Goal: Information Seeking & Learning: Check status

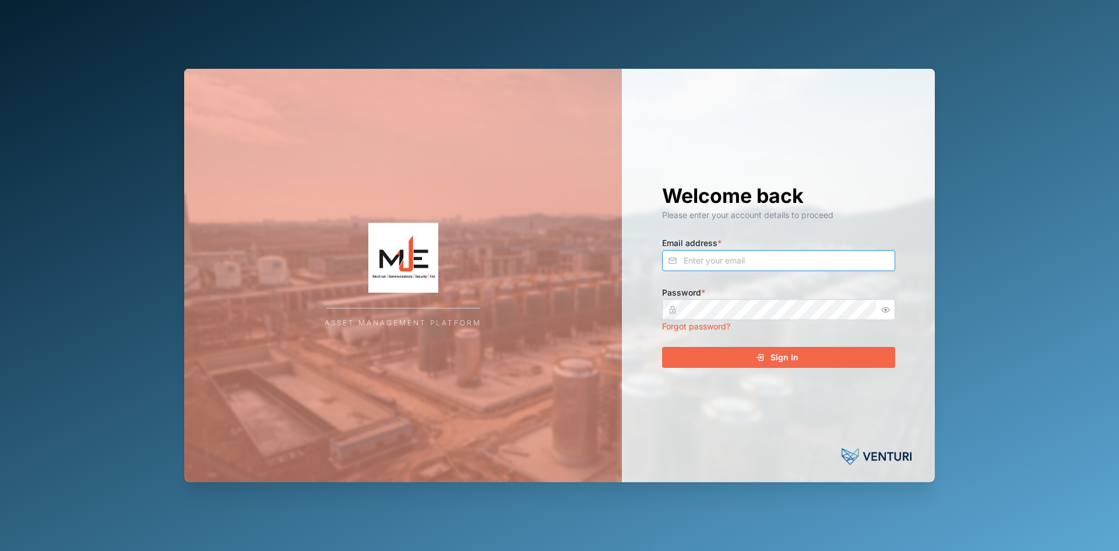
click at [704, 261] on input "Email address *" at bounding box center [778, 260] width 233 height 21
click at [707, 267] on input "Email address *" at bounding box center [778, 260] width 233 height 21
click at [697, 264] on input "Email address *" at bounding box center [778, 260] width 233 height 21
click at [809, 265] on input "Email address *" at bounding box center [778, 260] width 233 height 21
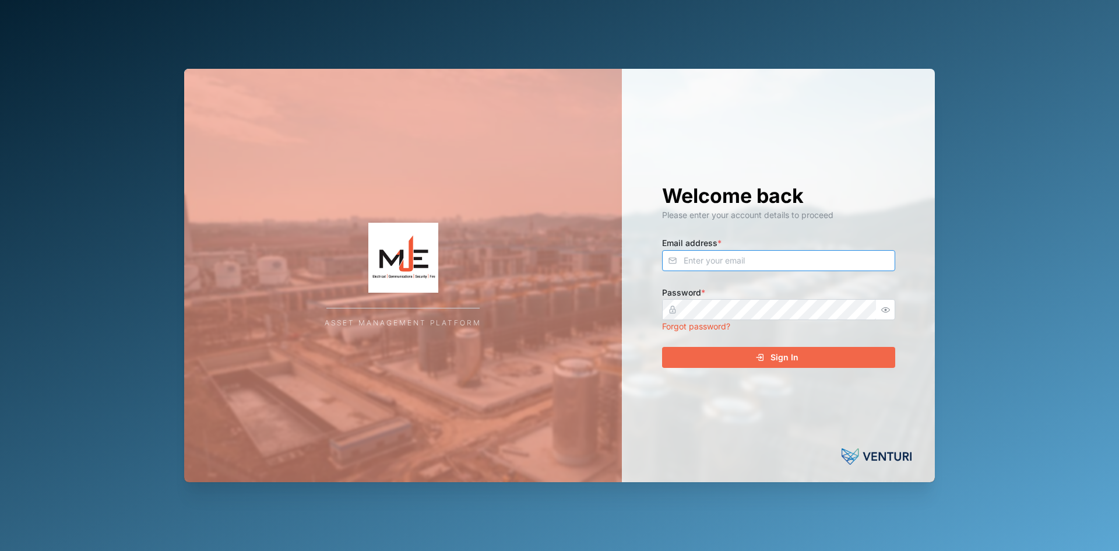
click at [809, 265] on input "Email address *" at bounding box center [778, 260] width 233 height 21
click at [926, 291] on div "Welcome back Please enter your account details to proceed Email address * Passw…" at bounding box center [778, 275] width 313 height 413
click at [754, 267] on input "Email address *" at bounding box center [778, 260] width 233 height 21
type input "[EMAIL_ADDRESS][DOMAIN_NAME]"
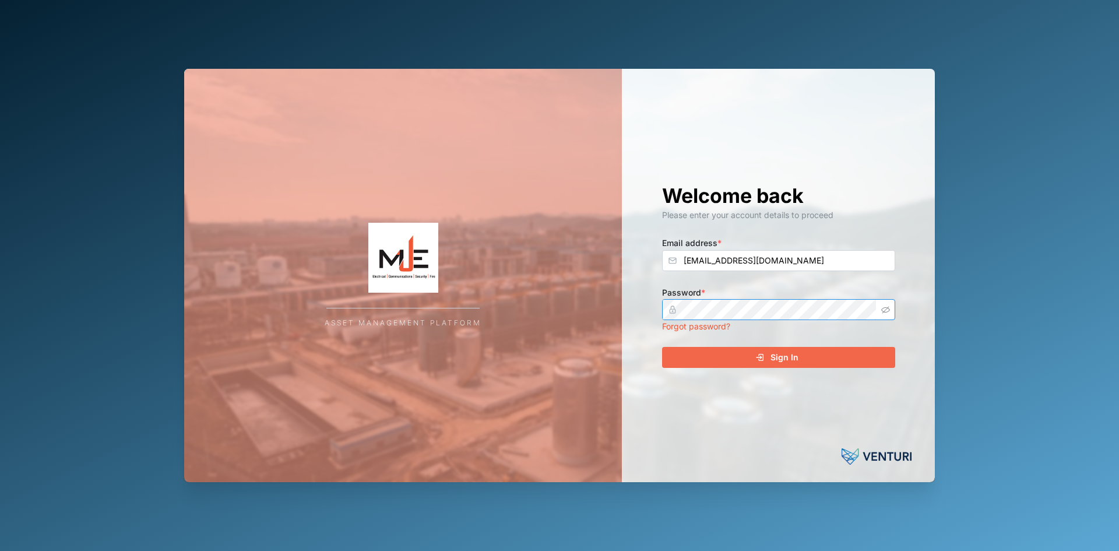
click at [890, 308] on icon "button" at bounding box center [885, 309] width 9 height 9
click at [779, 355] on span "Sign In" at bounding box center [784, 357] width 28 height 20
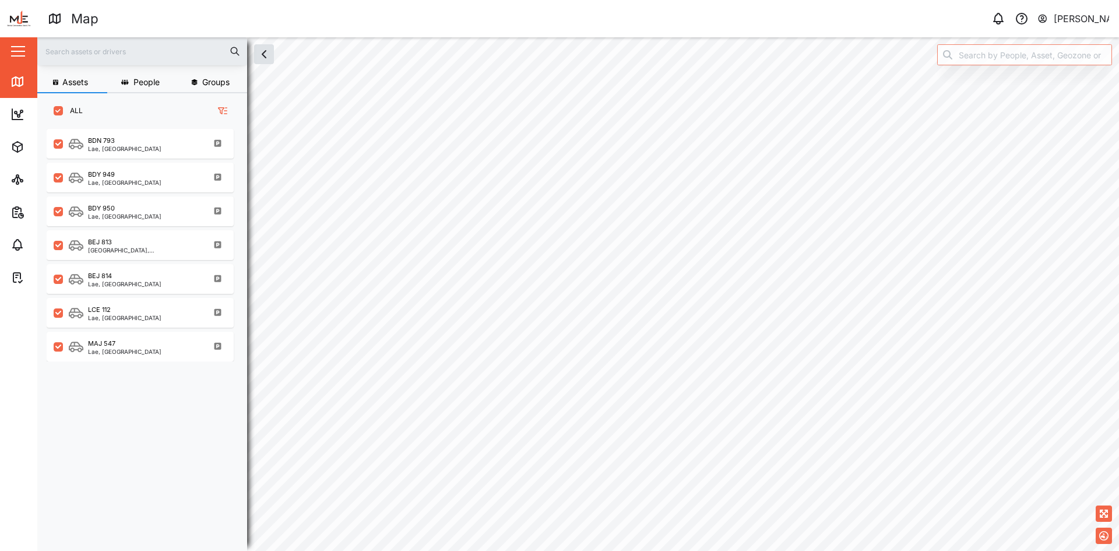
scroll to position [408, 182]
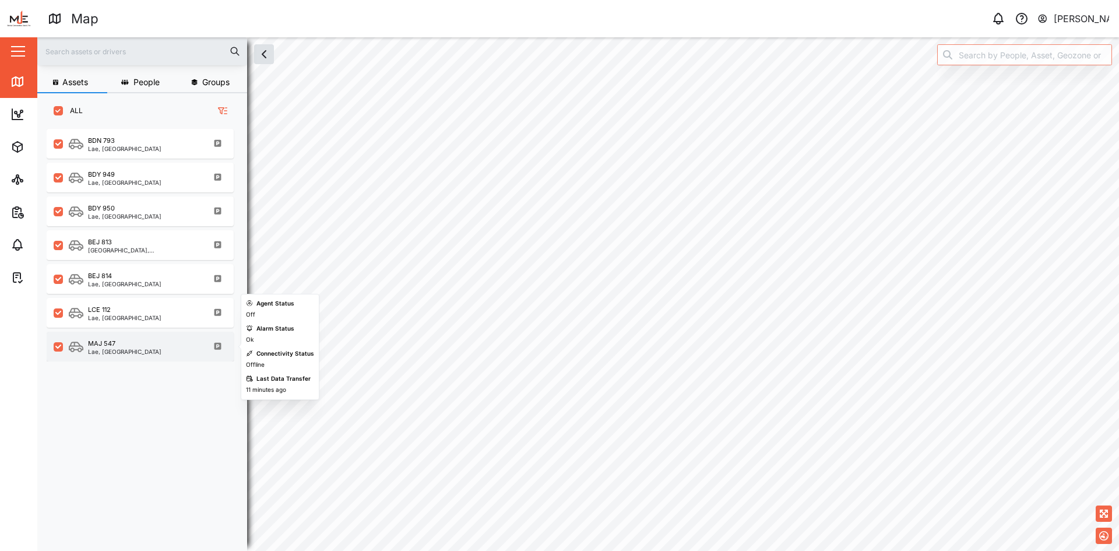
click at [120, 348] on div "MAJ 547" at bounding box center [124, 343] width 73 height 10
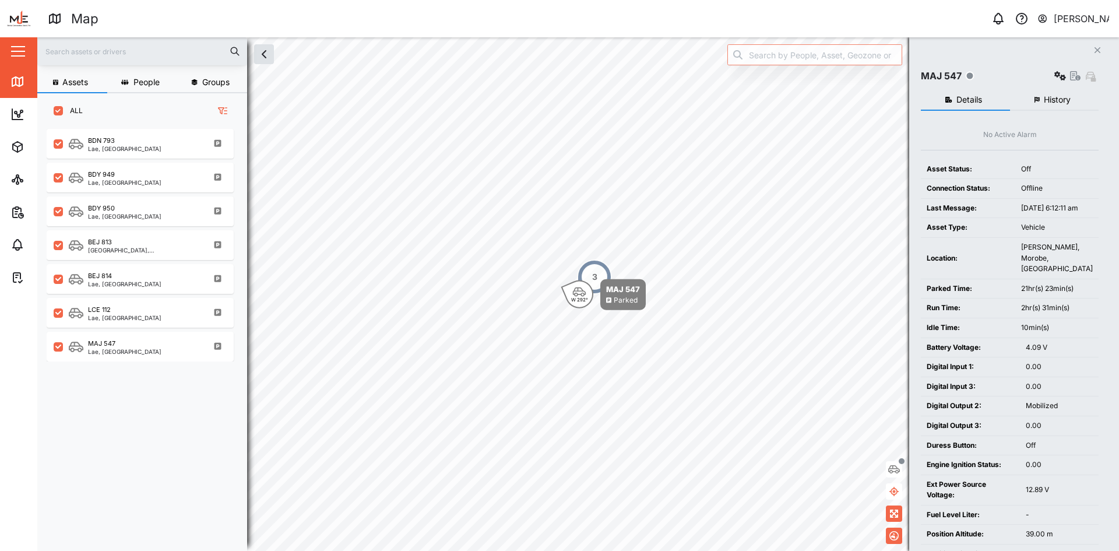
click at [1046, 102] on span "History" at bounding box center [1056, 100] width 27 height 8
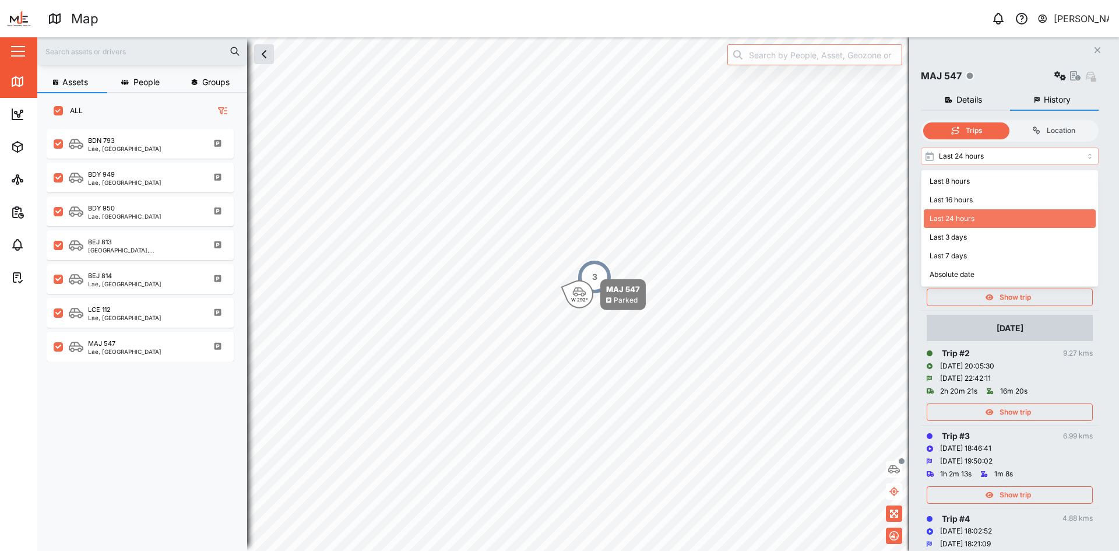
click at [1089, 157] on input "Last 24 hours" at bounding box center [1009, 155] width 178 height 17
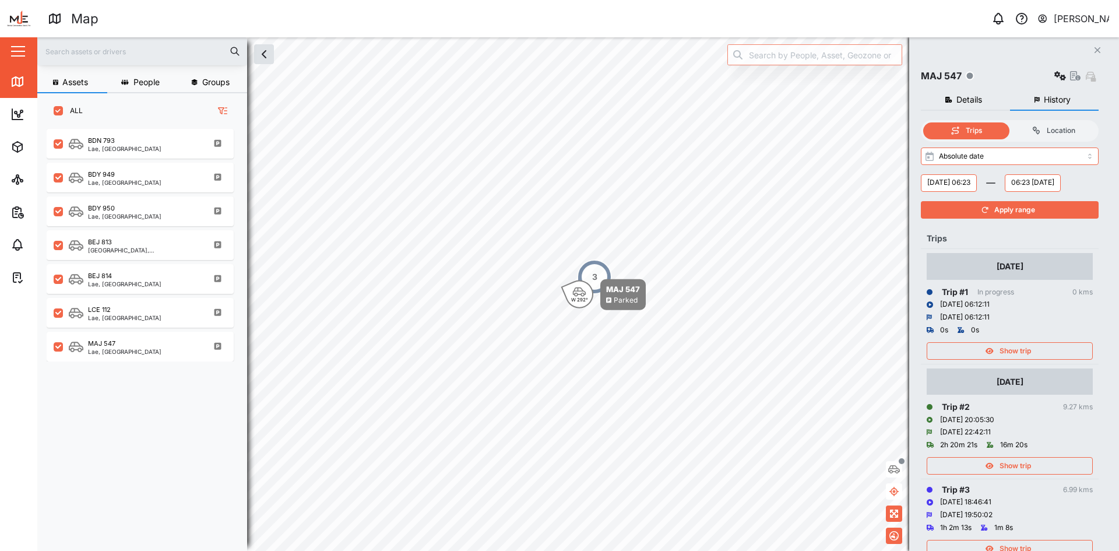
click at [995, 183] on icon at bounding box center [990, 182] width 9 height 1
click at [1088, 156] on input "Absolute date" at bounding box center [1009, 155] width 178 height 17
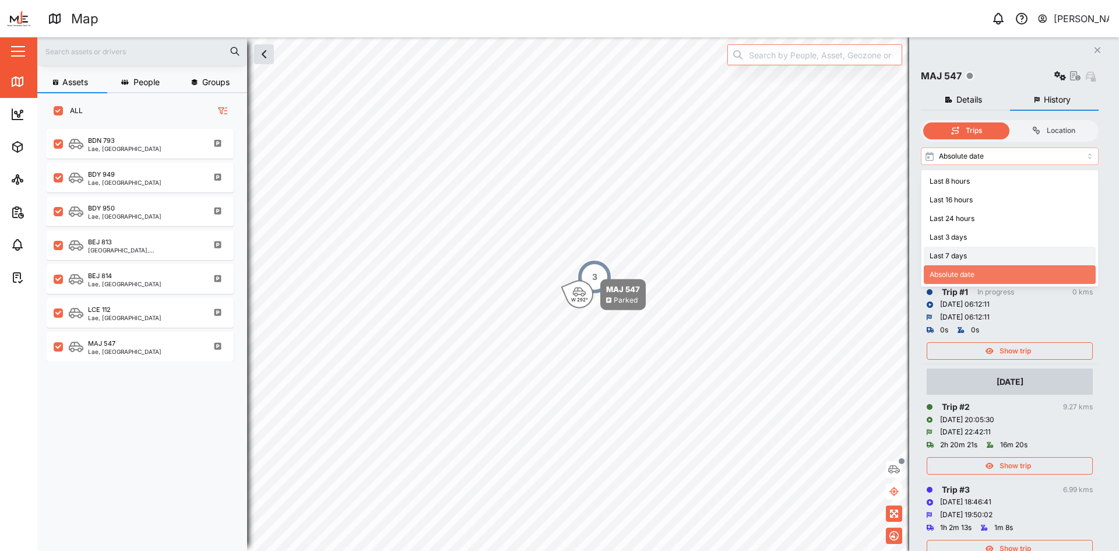
type input "Last 7 days"
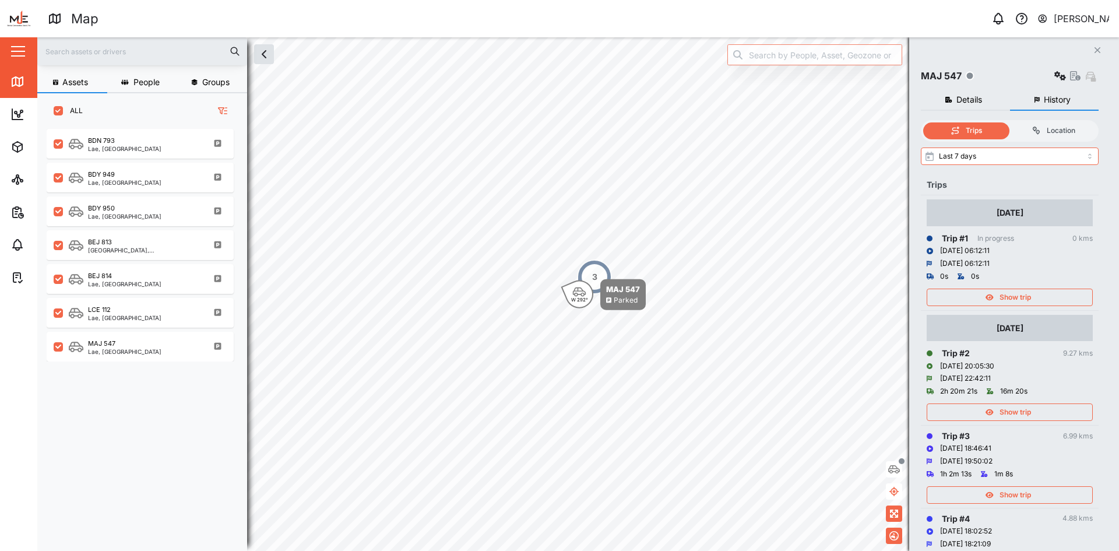
click at [968, 103] on span "Details" at bounding box center [969, 100] width 26 height 8
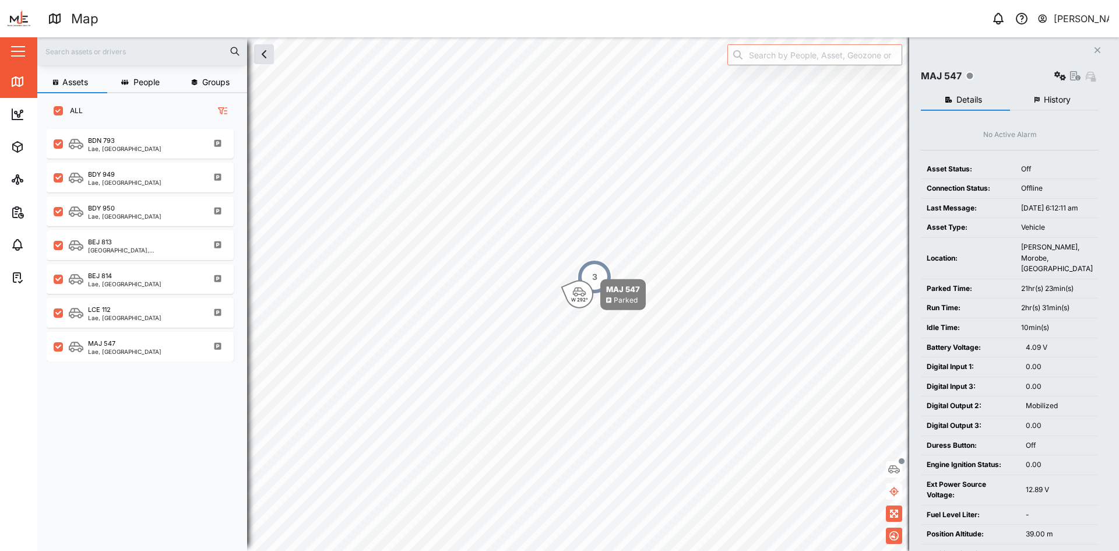
scroll to position [200, 0]
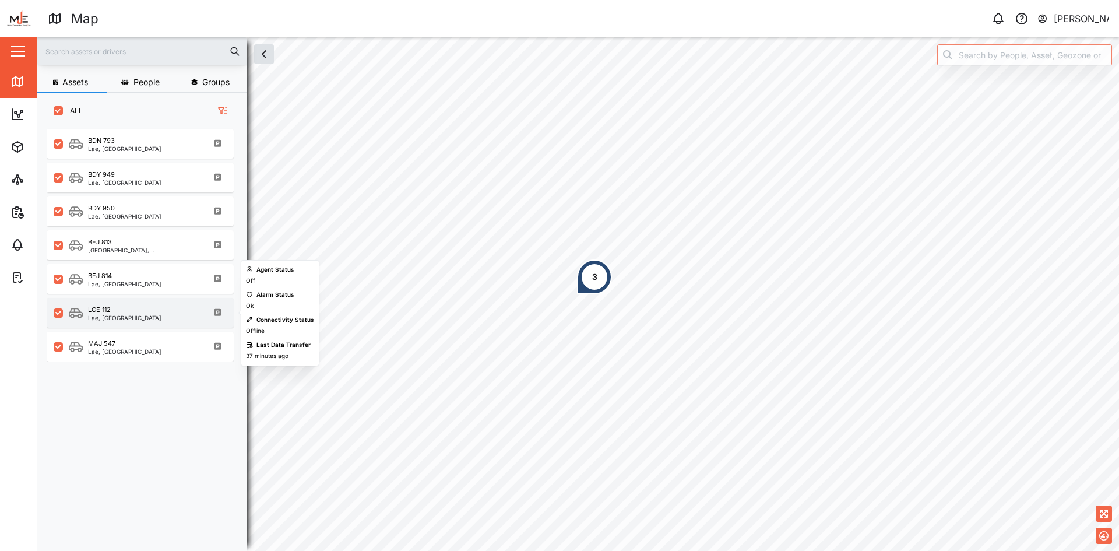
click at [100, 319] on div "Lae, [GEOGRAPHIC_DATA]" at bounding box center [124, 318] width 73 height 6
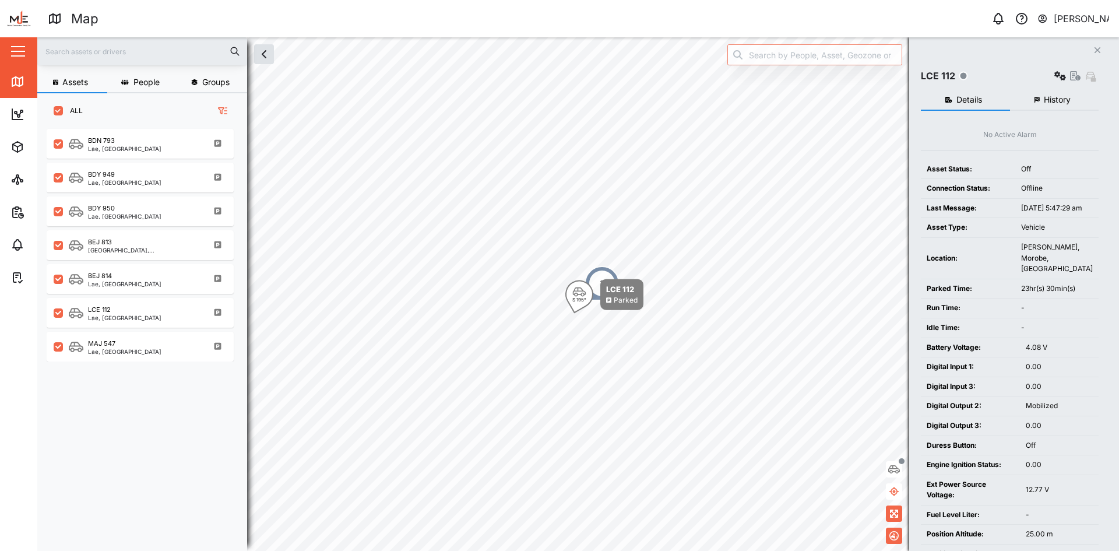
click at [933, 492] on div "Ext Power Source Voltage:" at bounding box center [969, 490] width 87 height 22
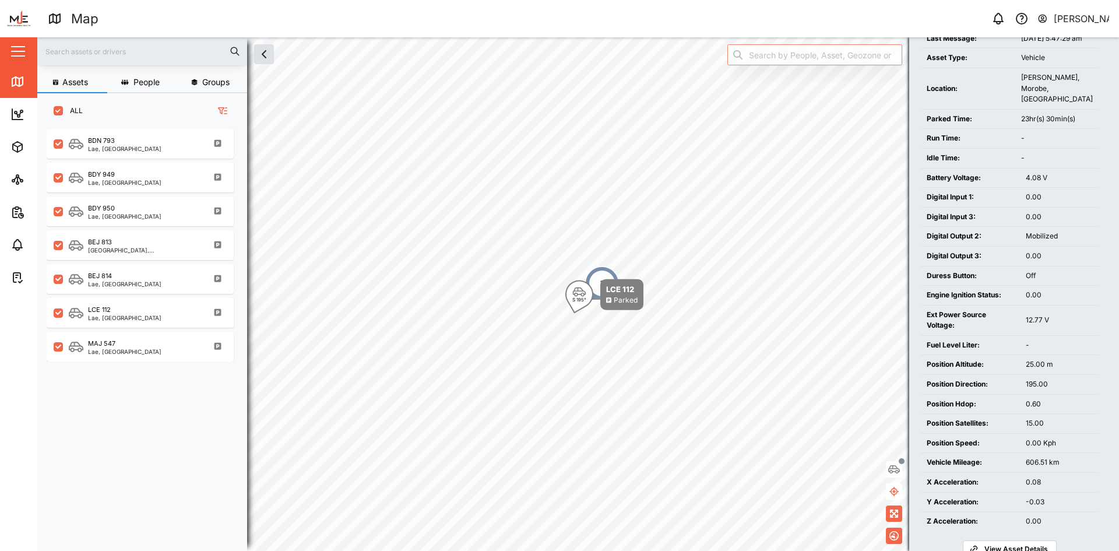
scroll to position [200, 0]
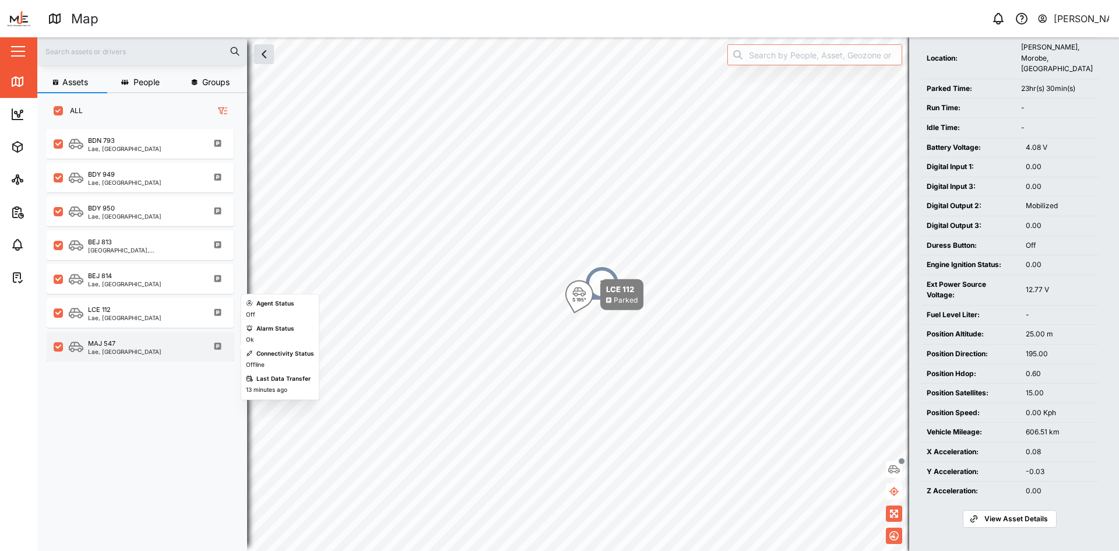
click at [115, 348] on div "MAJ 547" at bounding box center [124, 343] width 73 height 10
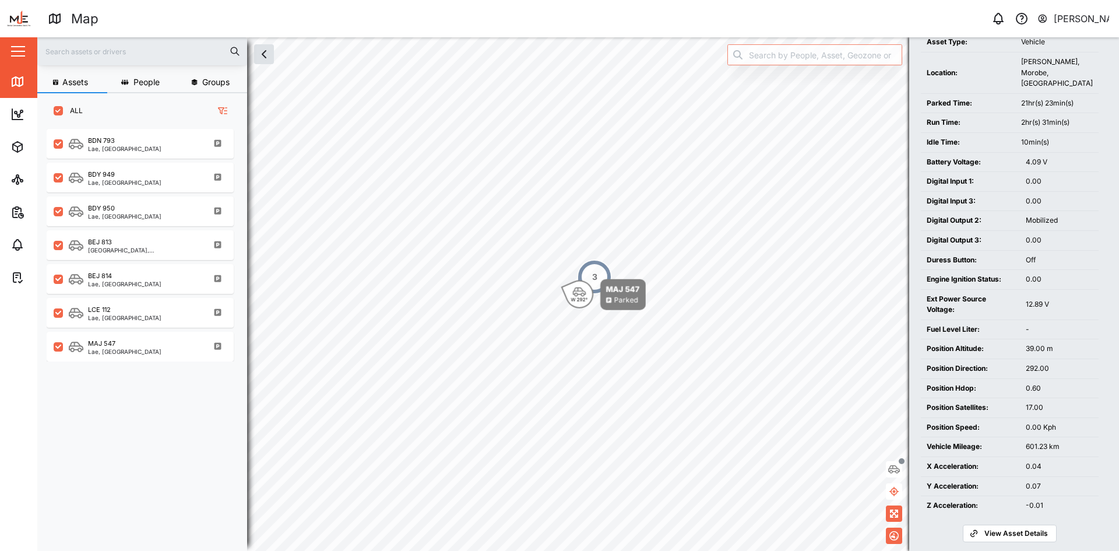
scroll to position [200, 0]
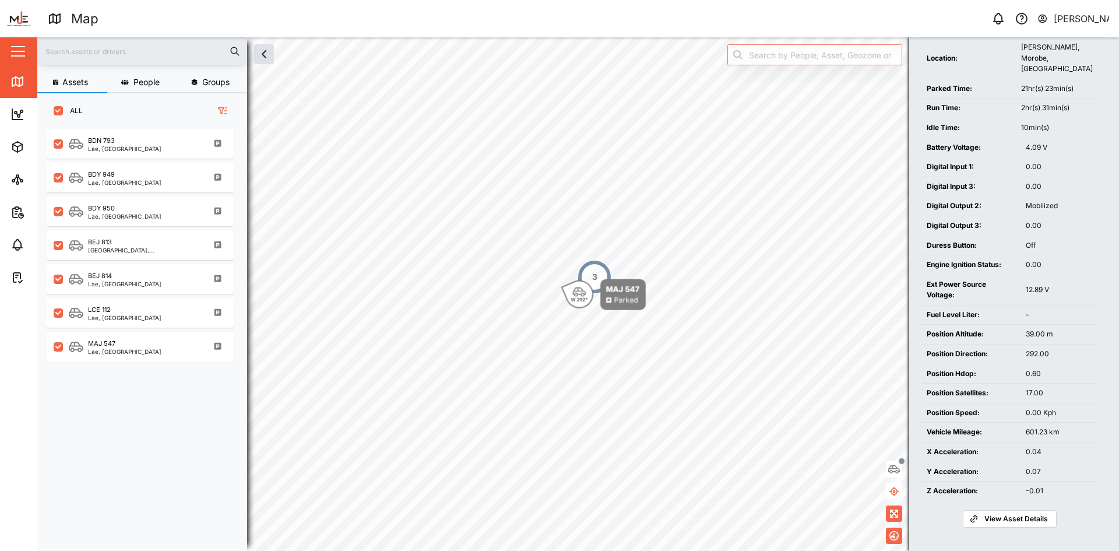
drag, startPoint x: 1108, startPoint y: 208, endPoint x: 1112, endPoint y: 186, distance: 22.5
click at [1112, 186] on div "Close MAJ 547 Details History No Active Alarm Asset Status: Off Connection Stat…" at bounding box center [1014, 293] width 210 height 513
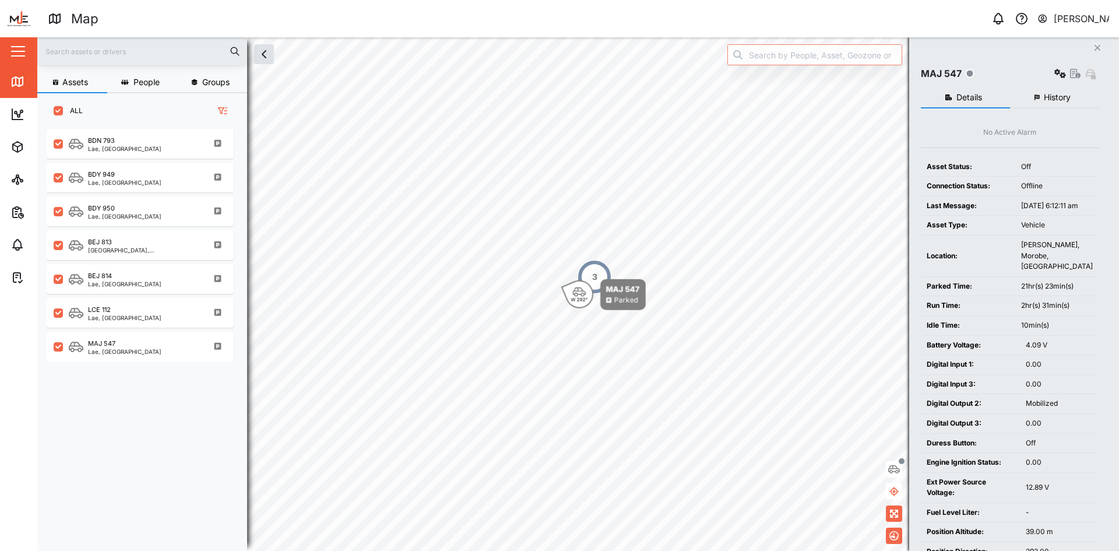
scroll to position [0, 0]
click at [1058, 97] on span "History" at bounding box center [1056, 100] width 27 height 8
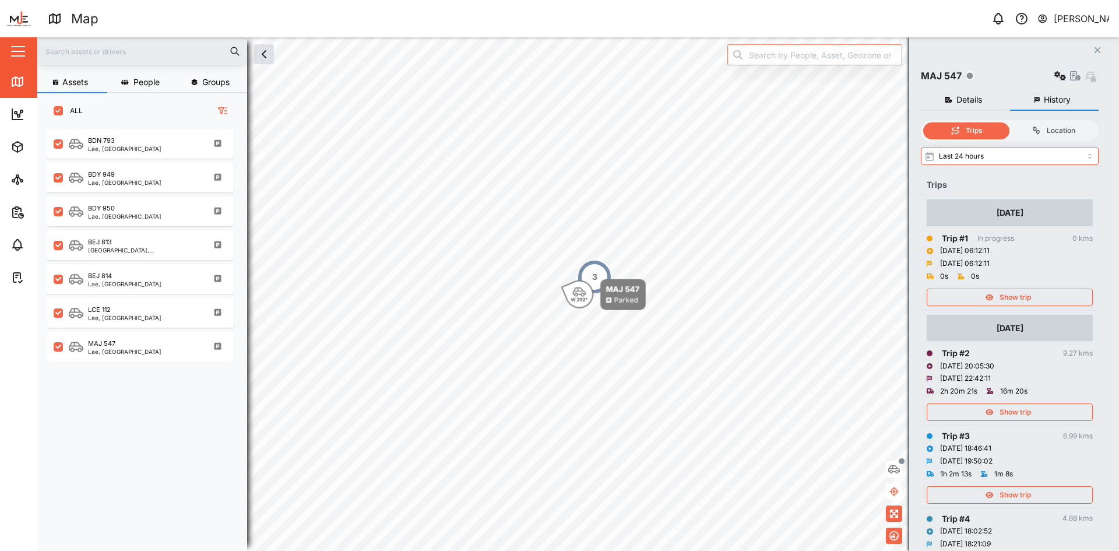
click at [1006, 412] on span "Show trip" at bounding box center [1014, 412] width 31 height 16
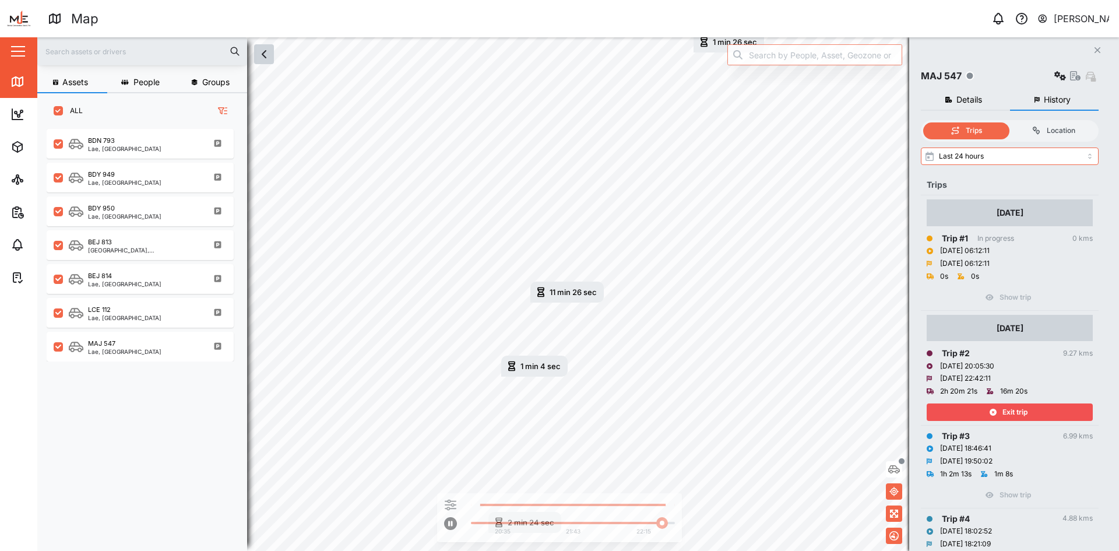
click at [261, 61] on button "button" at bounding box center [264, 54] width 20 height 20
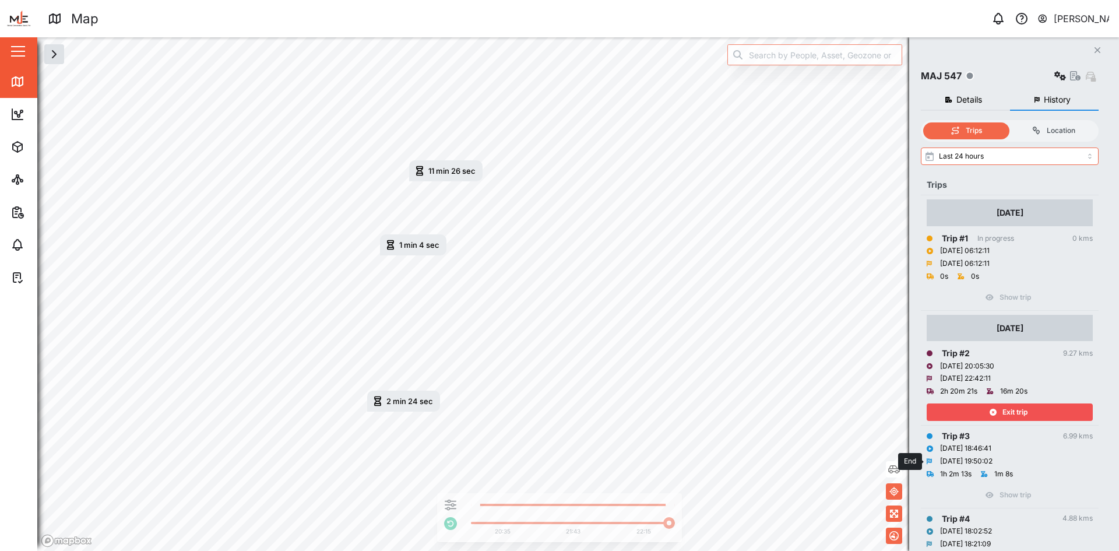
click at [970, 458] on div "[DATE] 19:50:02" at bounding box center [966, 461] width 52 height 11
click at [1020, 413] on span "Exit trip" at bounding box center [1014, 412] width 25 height 16
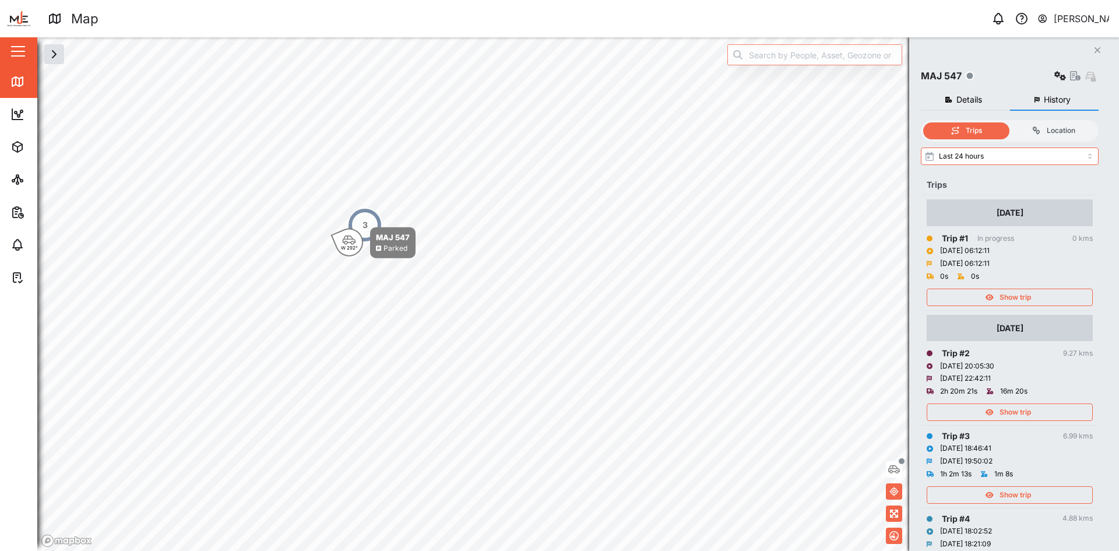
click at [1016, 497] on span "Show trip" at bounding box center [1014, 494] width 31 height 16
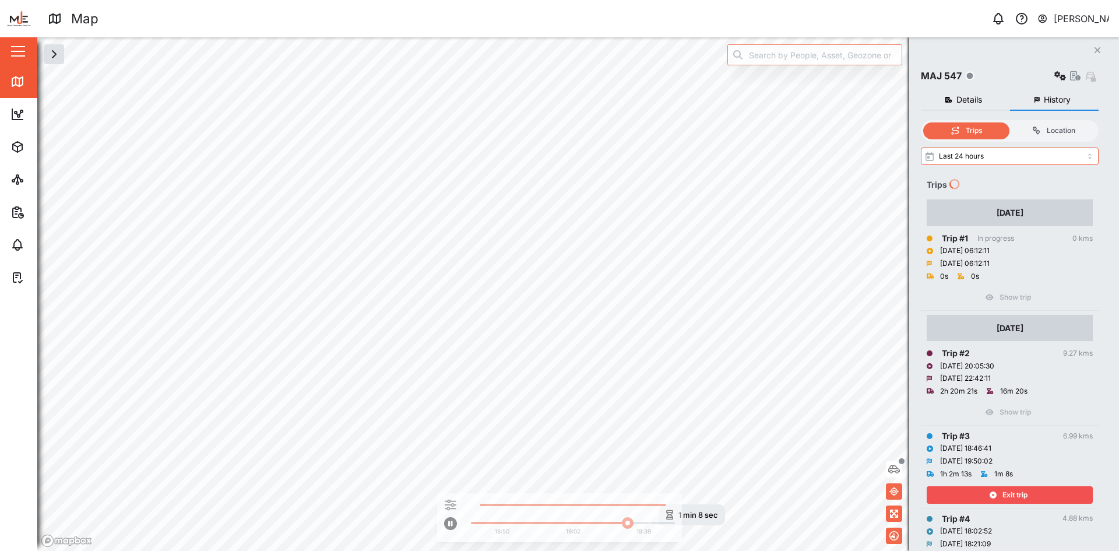
click at [1015, 491] on span "Exit trip" at bounding box center [1014, 494] width 25 height 16
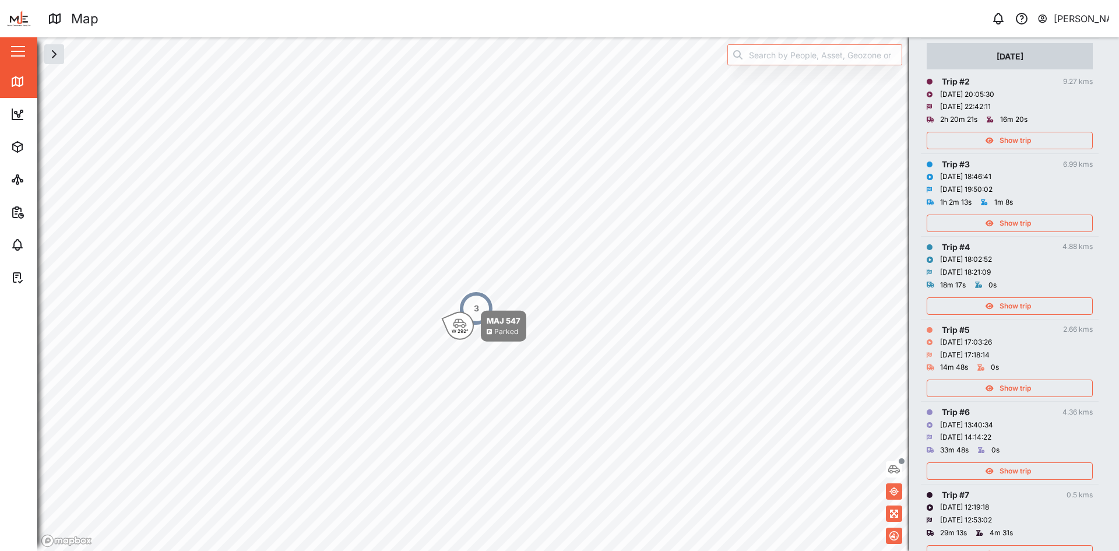
scroll to position [280, 0]
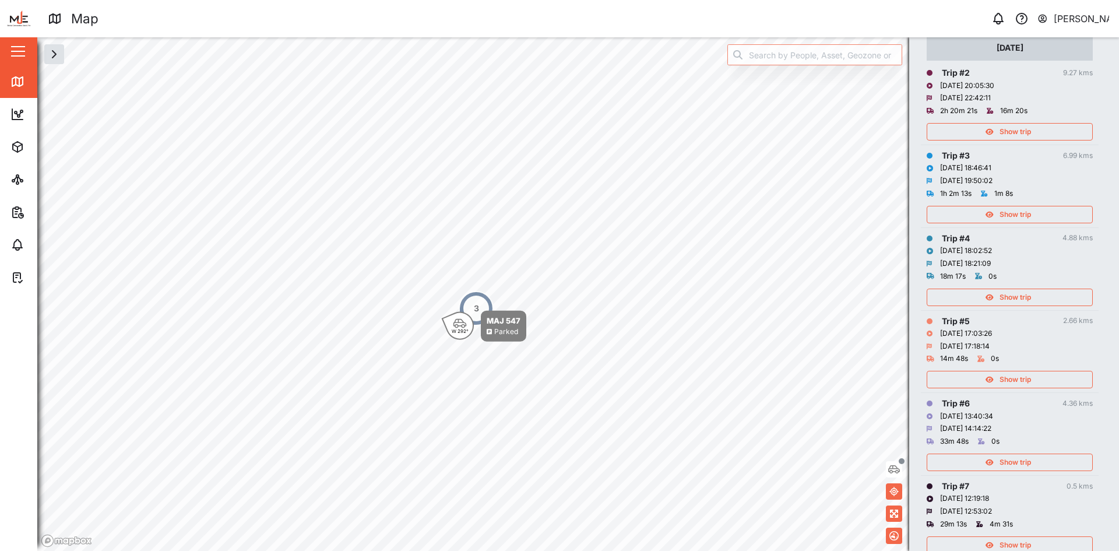
click at [1011, 295] on span "Show trip" at bounding box center [1014, 297] width 31 height 16
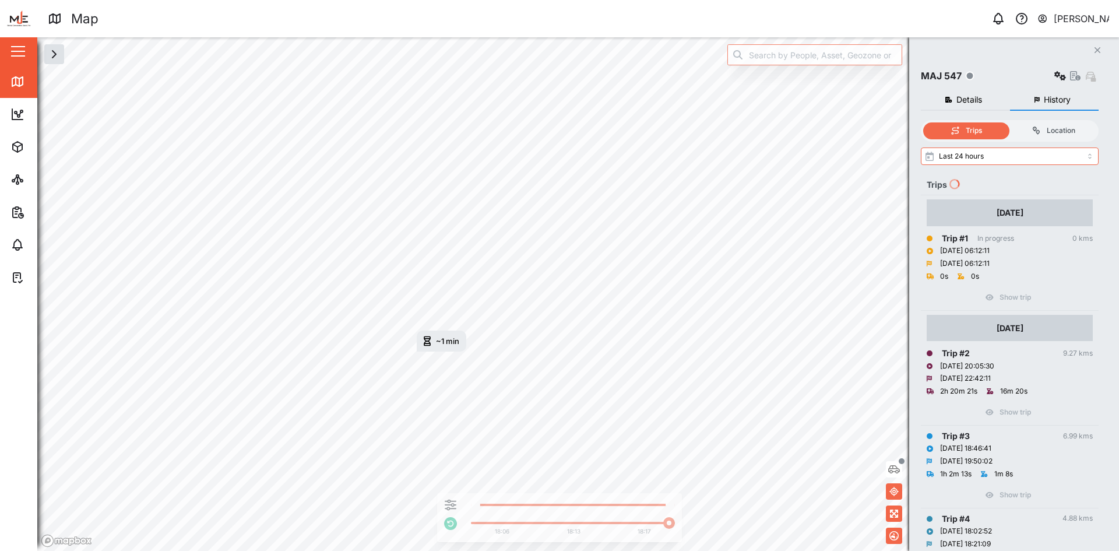
click at [981, 96] on span "Details" at bounding box center [969, 100] width 26 height 8
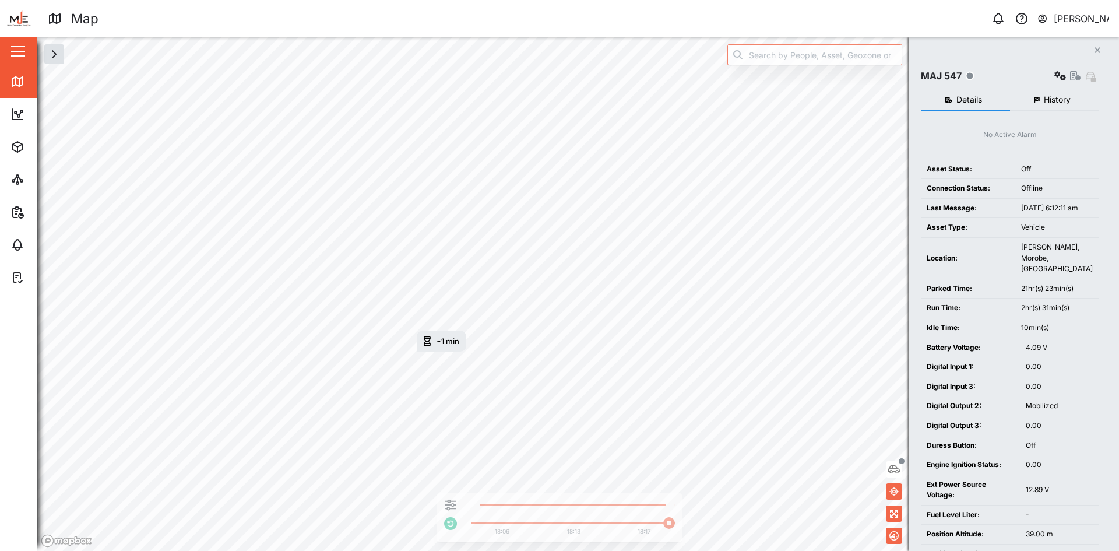
click at [1098, 54] on icon "Close" at bounding box center [1096, 49] width 7 height 9
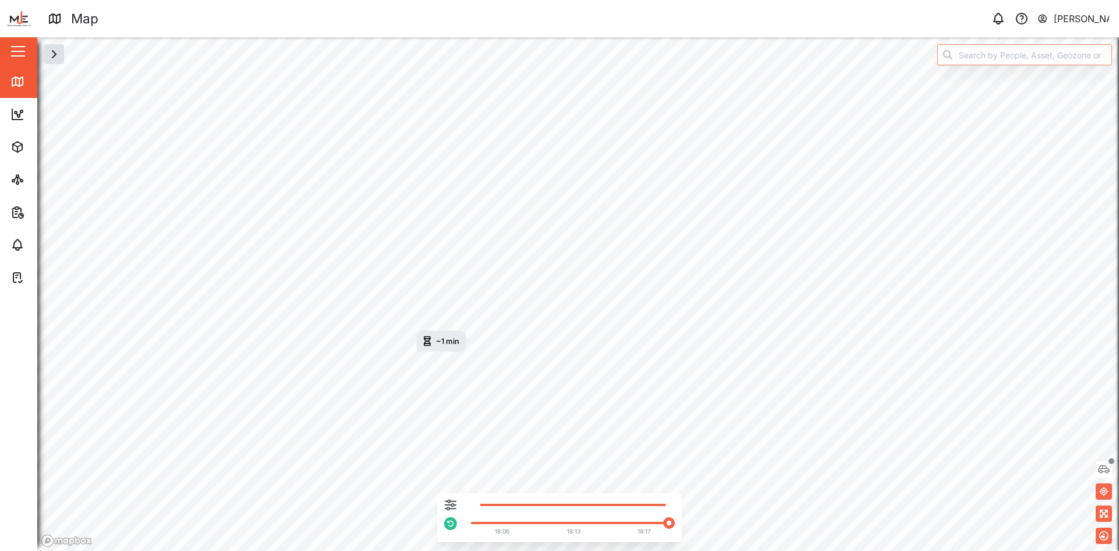
click at [565, 508] on div "18:06 18:13 18:17" at bounding box center [570, 520] width 210 height 37
click at [455, 506] on icon "button" at bounding box center [451, 505] width 12 height 12
click at [372, 447] on div at bounding box center [371, 449] width 12 height 8
click at [357, 444] on input "checkbox" at bounding box center [357, 444] width 0 height 0
click at [369, 449] on div at bounding box center [372, 448] width 7 height 7
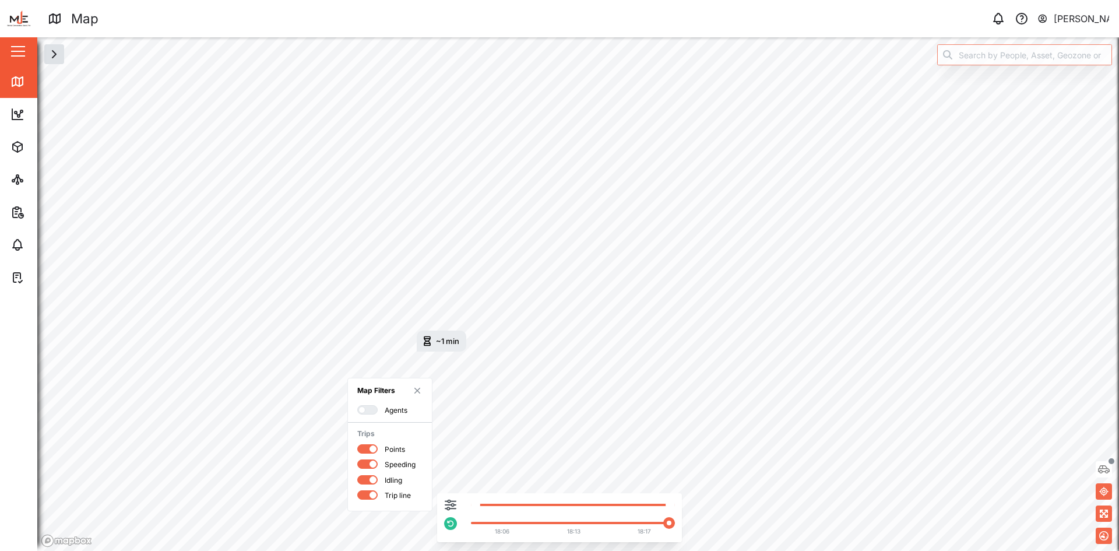
click at [357, 444] on input "checkbox" at bounding box center [357, 444] width 0 height 0
click at [371, 411] on div at bounding box center [371, 409] width 12 height 8
click at [357, 405] on input "checkbox" at bounding box center [357, 405] width 0 height 0
click at [364, 408] on div at bounding box center [364, 409] width 12 height 8
click at [357, 405] on input "checkbox" at bounding box center [357, 405] width 0 height 0
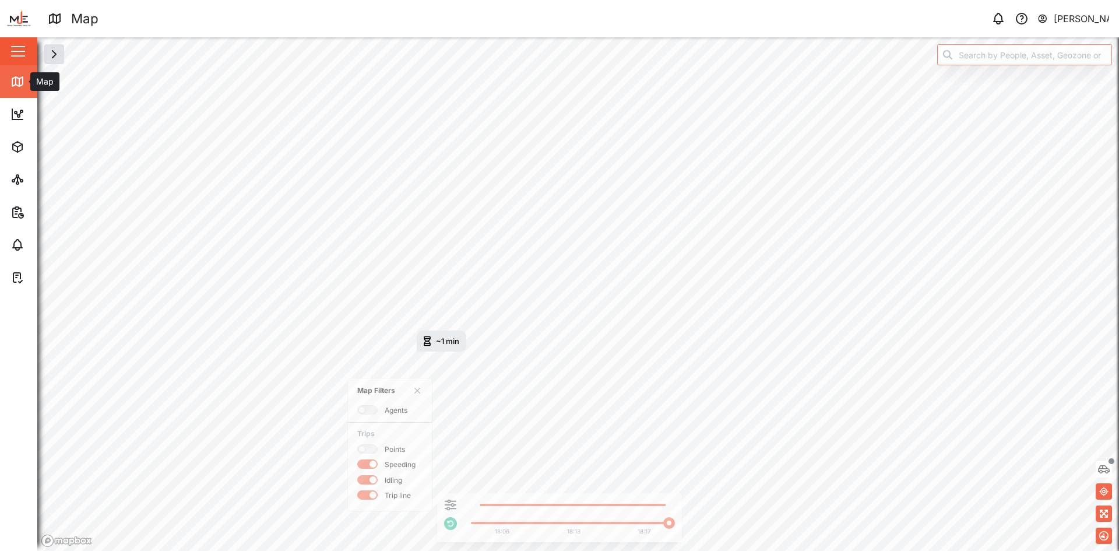
click at [15, 75] on icon at bounding box center [17, 82] width 14 height 14
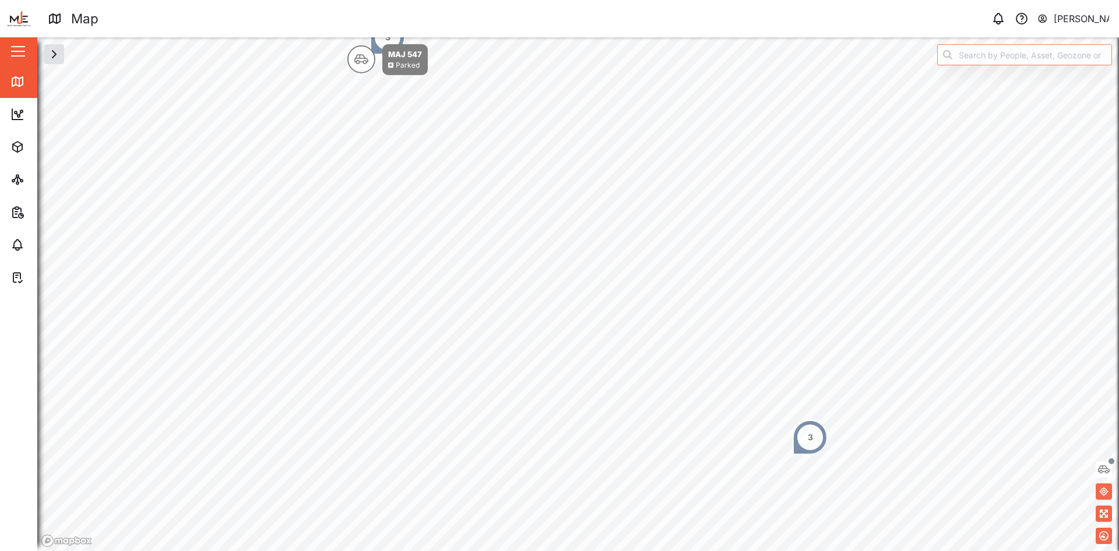
click at [16, 54] on button "button" at bounding box center [18, 51] width 20 height 20
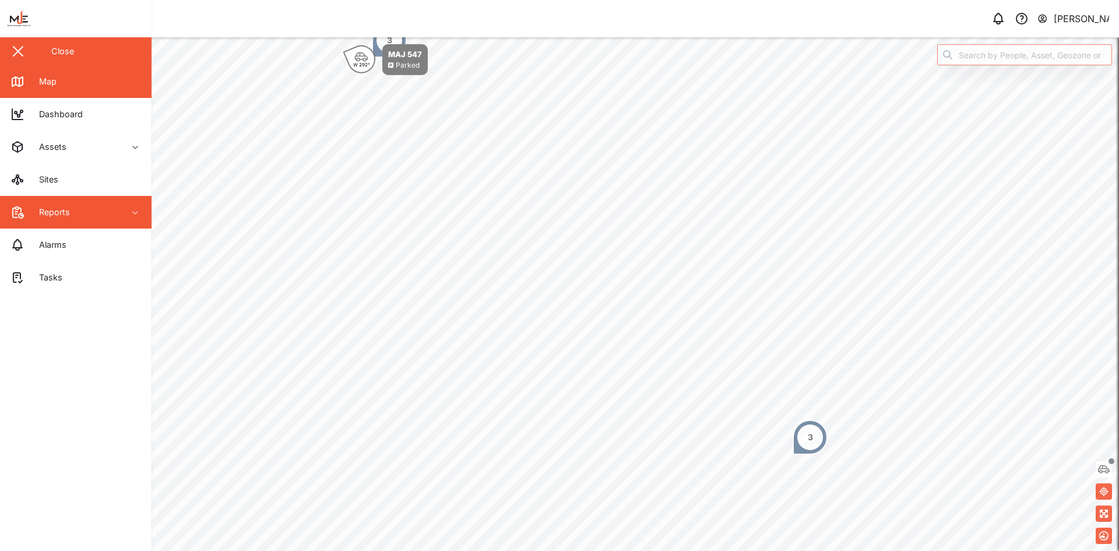
click at [62, 206] on div "Reports" at bounding box center [50, 212] width 40 height 13
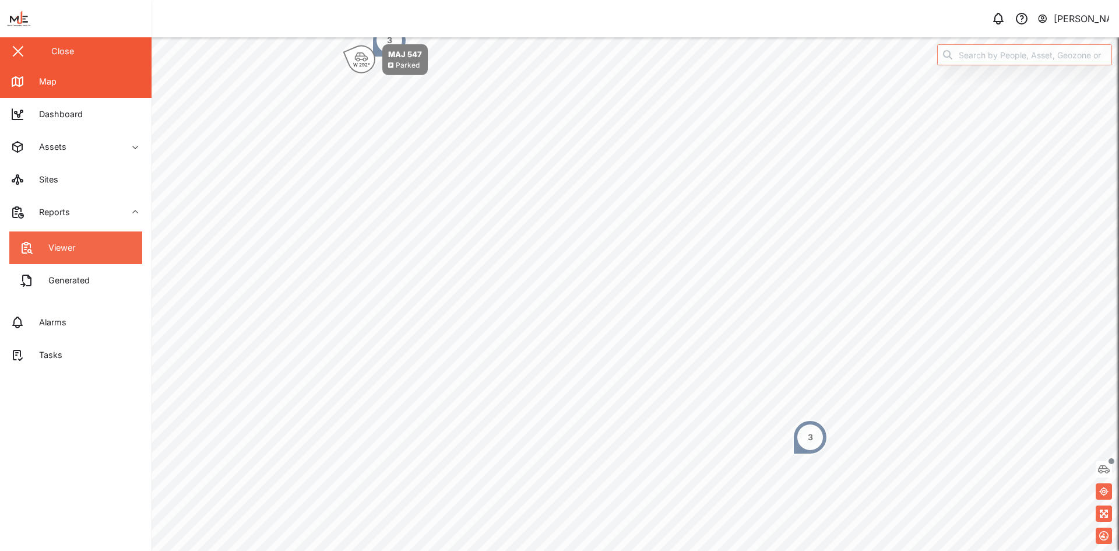
click at [72, 249] on div "Viewer" at bounding box center [58, 247] width 36 height 13
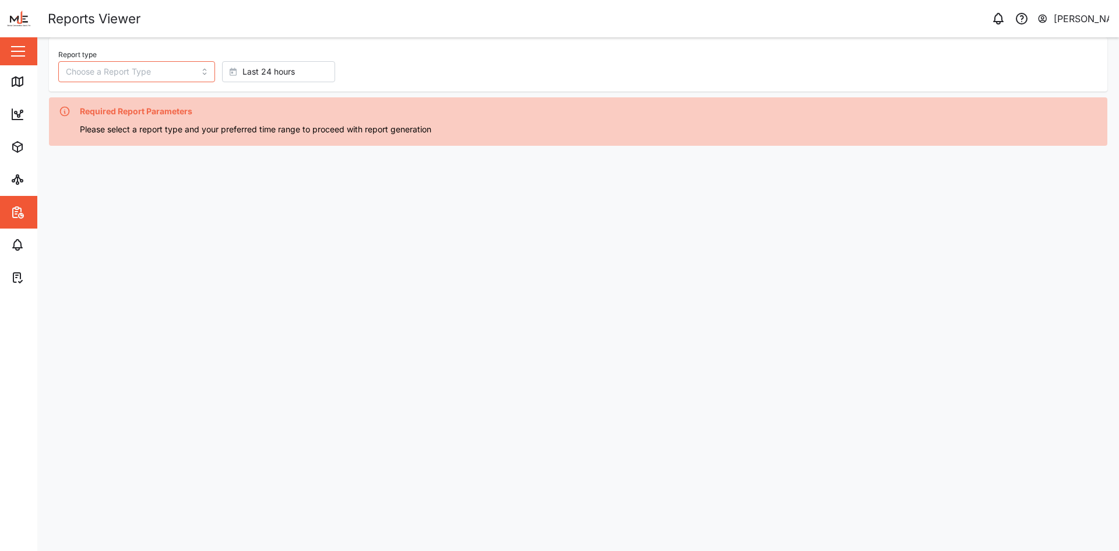
click at [260, 295] on main "Report type Last 24 hours Required Report Parameters Please select a report typ…" at bounding box center [577, 293] width 1081 height 513
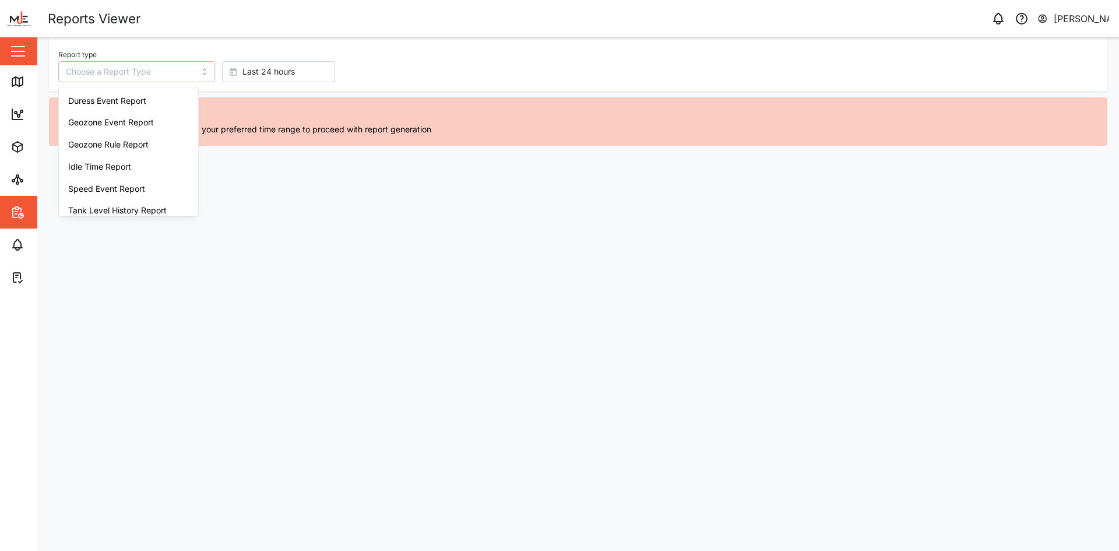
click at [185, 72] on input "Report type" at bounding box center [136, 71] width 157 height 21
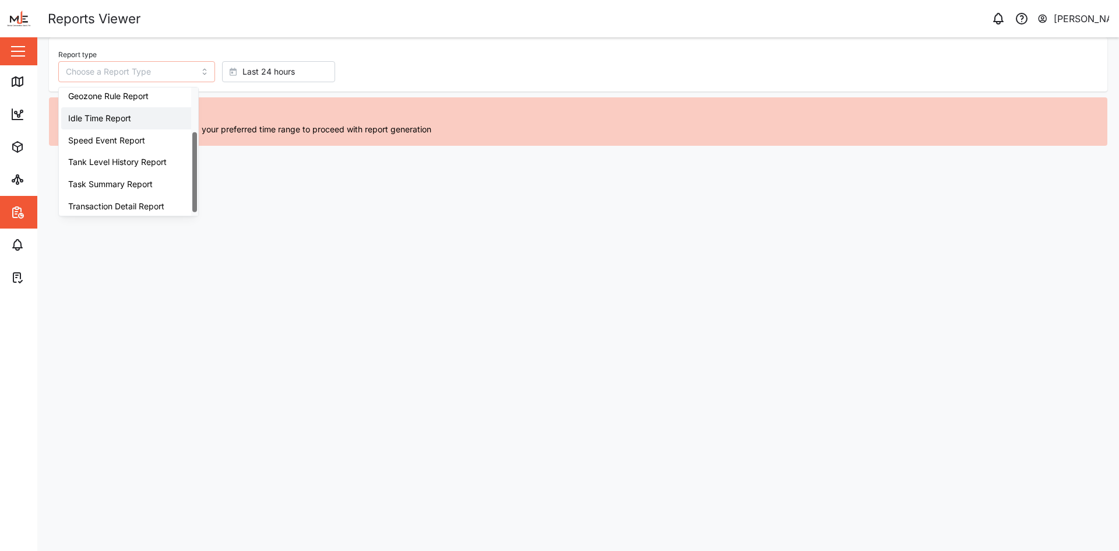
scroll to position [74, 0]
drag, startPoint x: 197, startPoint y: 158, endPoint x: 200, endPoint y: 193, distance: 34.5
click at [198, 193] on div at bounding box center [194, 151] width 7 height 128
type input "Trip History"
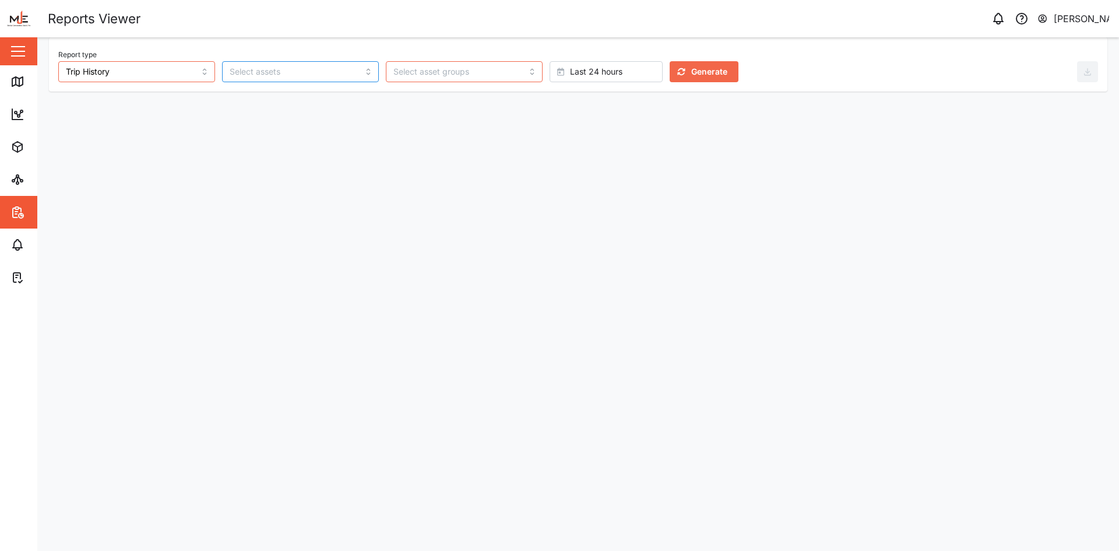
click at [335, 73] on div at bounding box center [300, 71] width 157 height 21
click at [469, 73] on input "search" at bounding box center [457, 71] width 128 height 9
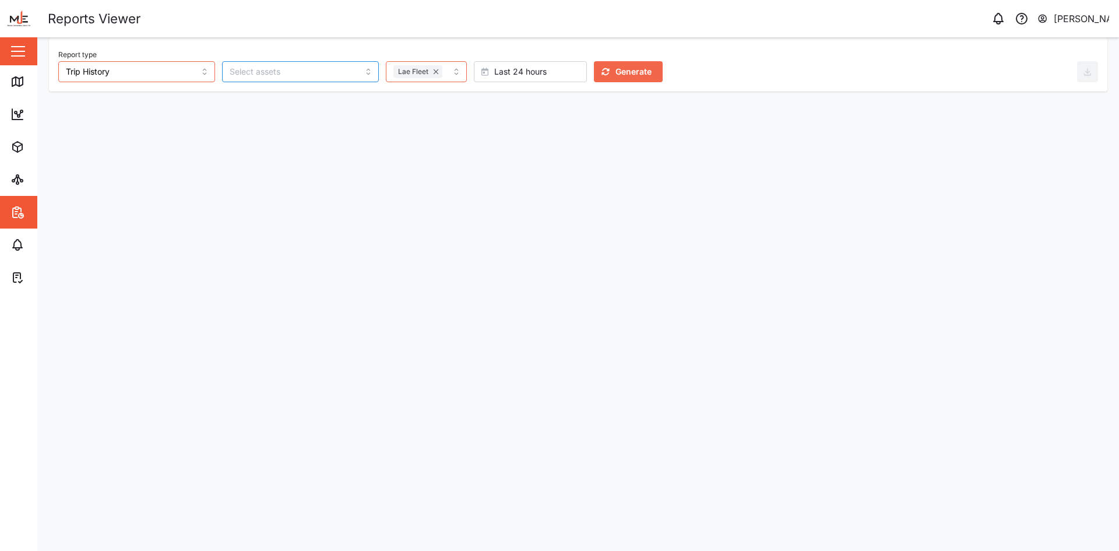
click at [335, 70] on div at bounding box center [300, 71] width 157 height 21
click at [22, 41] on div "Close" at bounding box center [75, 51] width 151 height 28
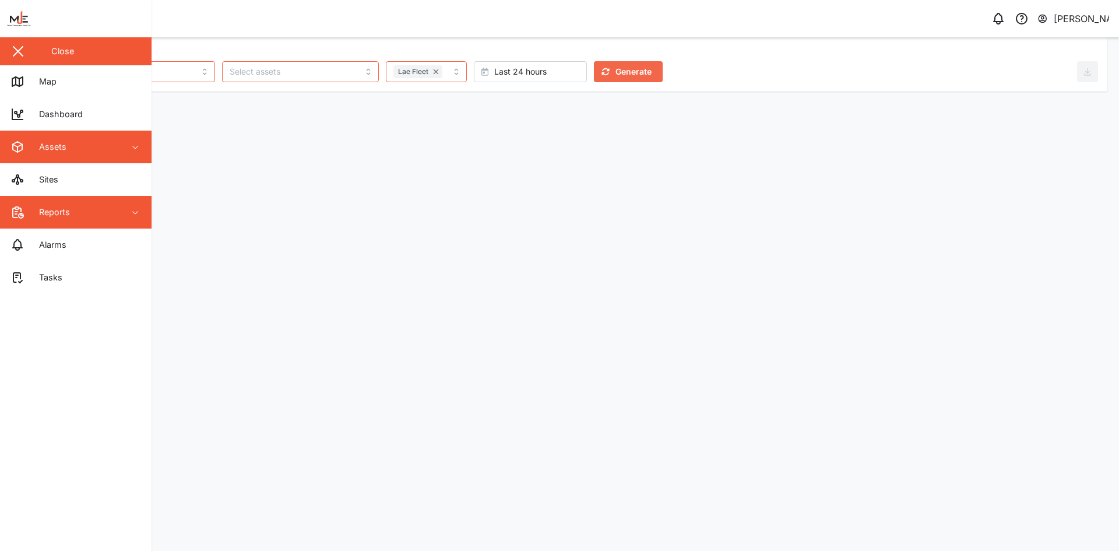
click at [63, 143] on div "Assets" at bounding box center [48, 146] width 36 height 13
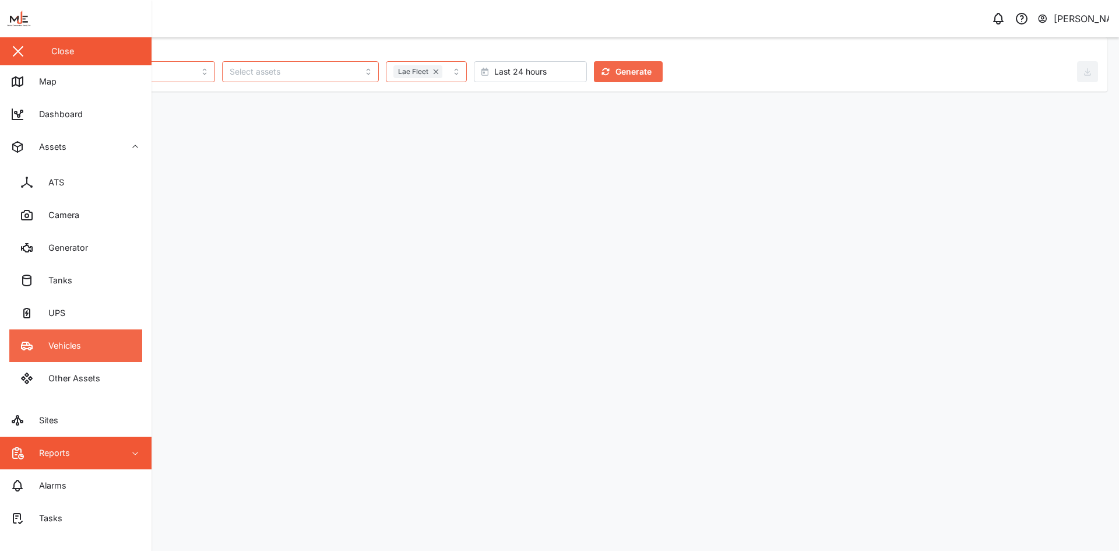
click at [97, 338] on link "Vehicles" at bounding box center [75, 345] width 133 height 33
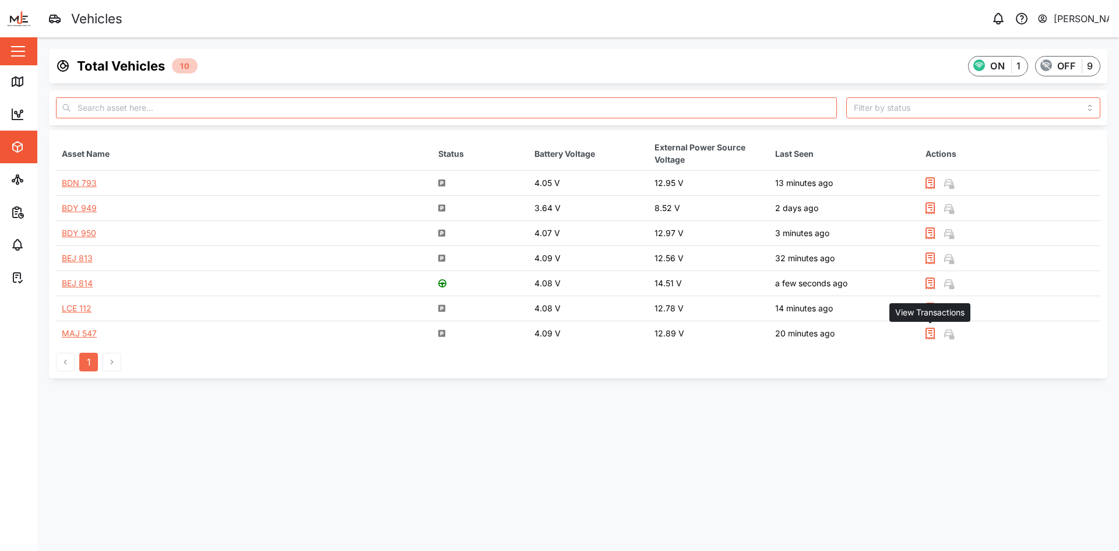
click at [927, 332] on icon "button" at bounding box center [930, 333] width 14 height 14
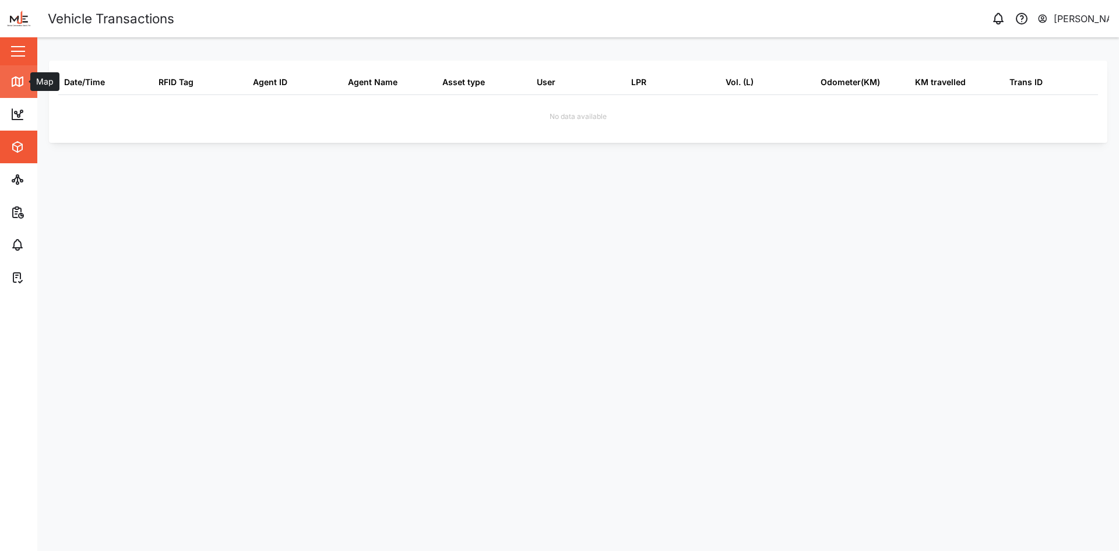
click at [18, 88] on icon at bounding box center [17, 82] width 14 height 14
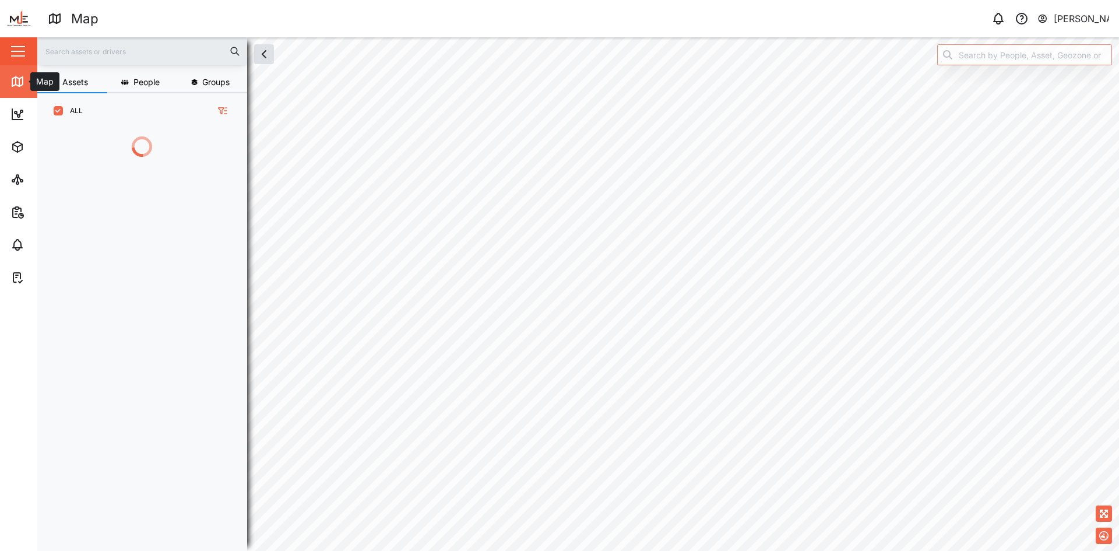
scroll to position [408, 182]
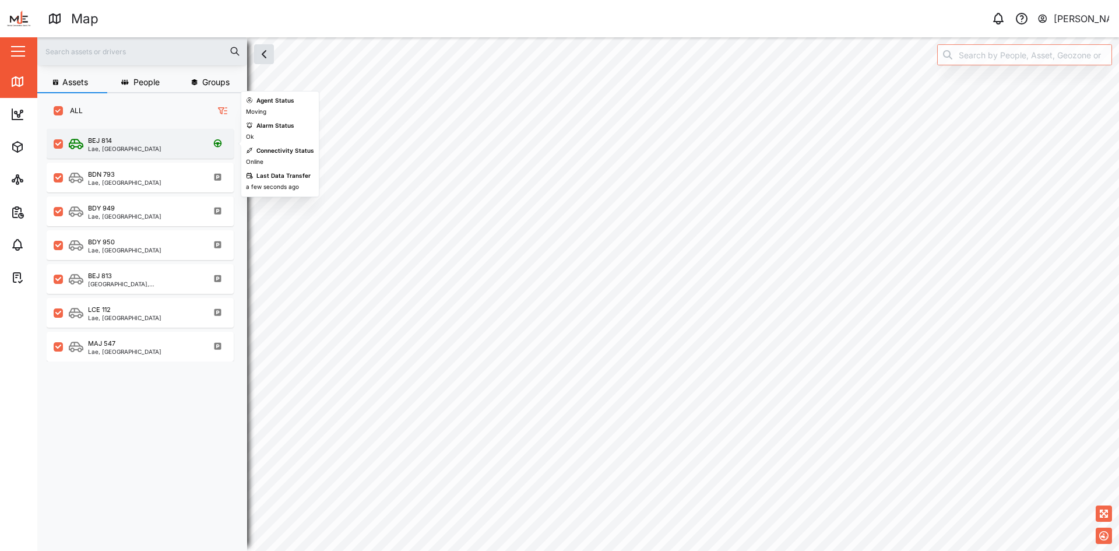
click at [110, 144] on div "BEJ 814" at bounding box center [100, 141] width 24 height 10
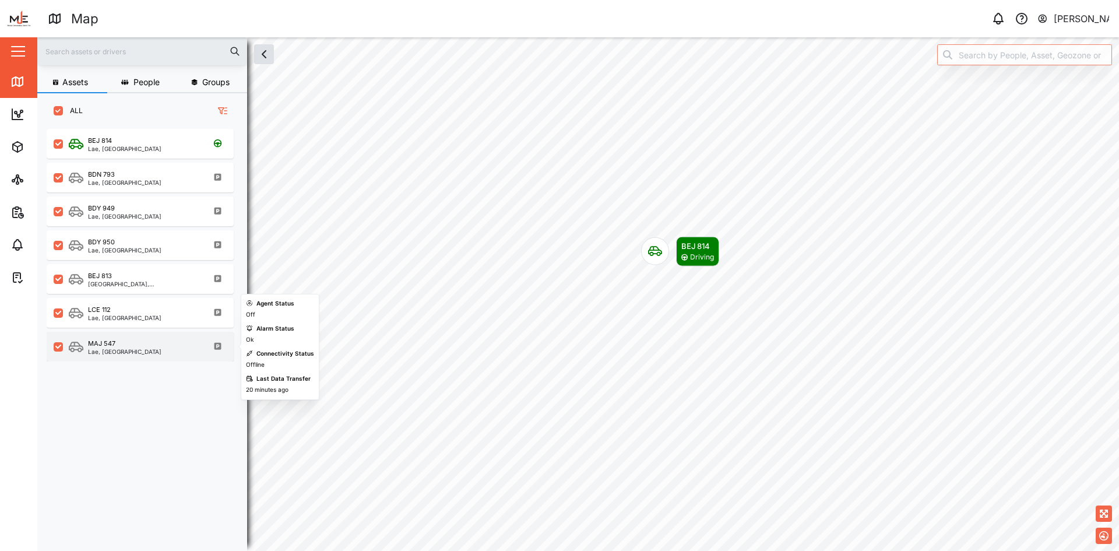
click at [118, 347] on div "MAJ 547" at bounding box center [124, 343] width 73 height 10
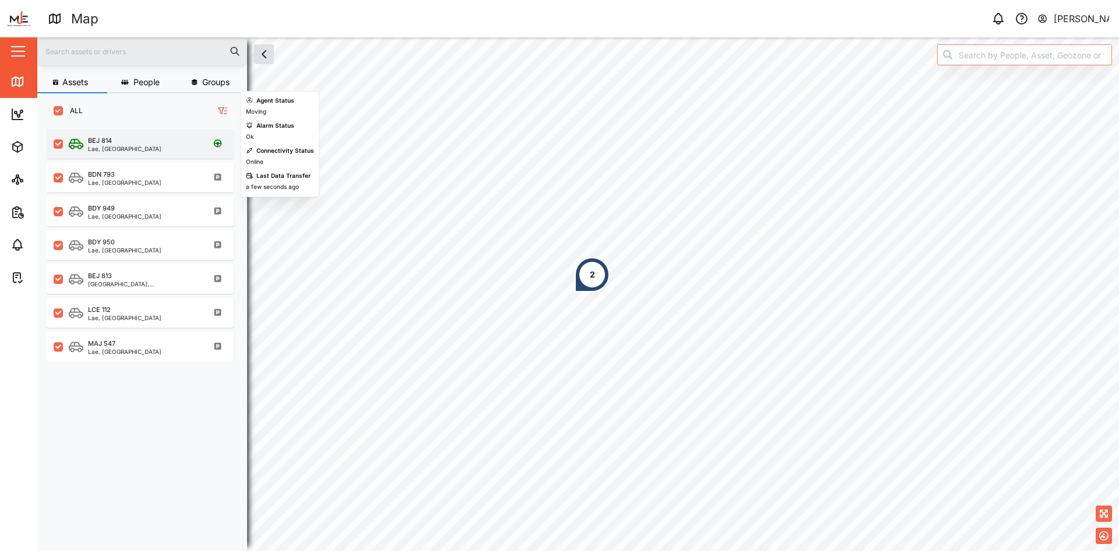
click at [126, 142] on div "BEJ 814" at bounding box center [124, 141] width 73 height 10
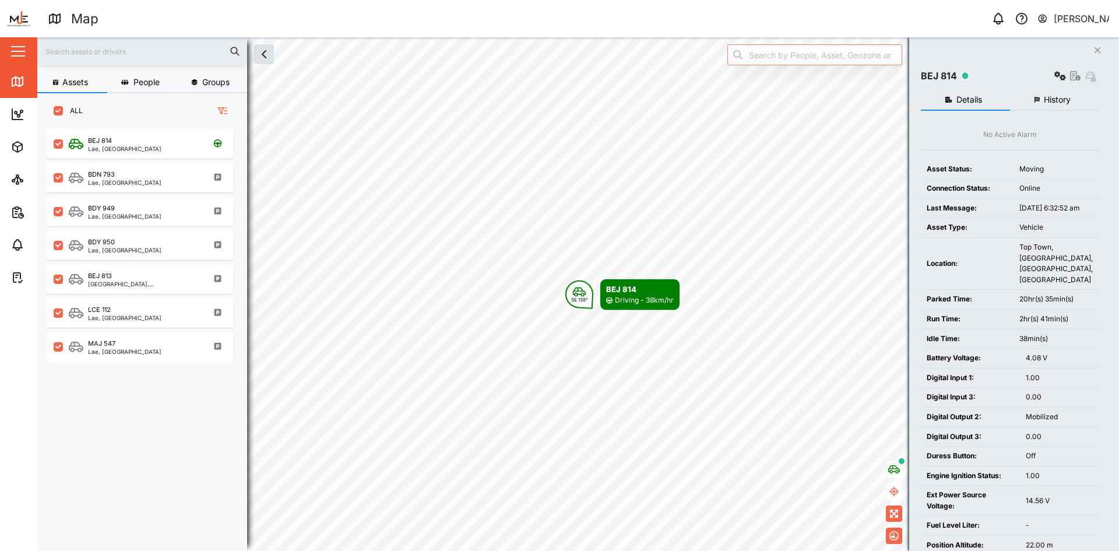
click at [1060, 96] on span "History" at bounding box center [1056, 100] width 27 height 8
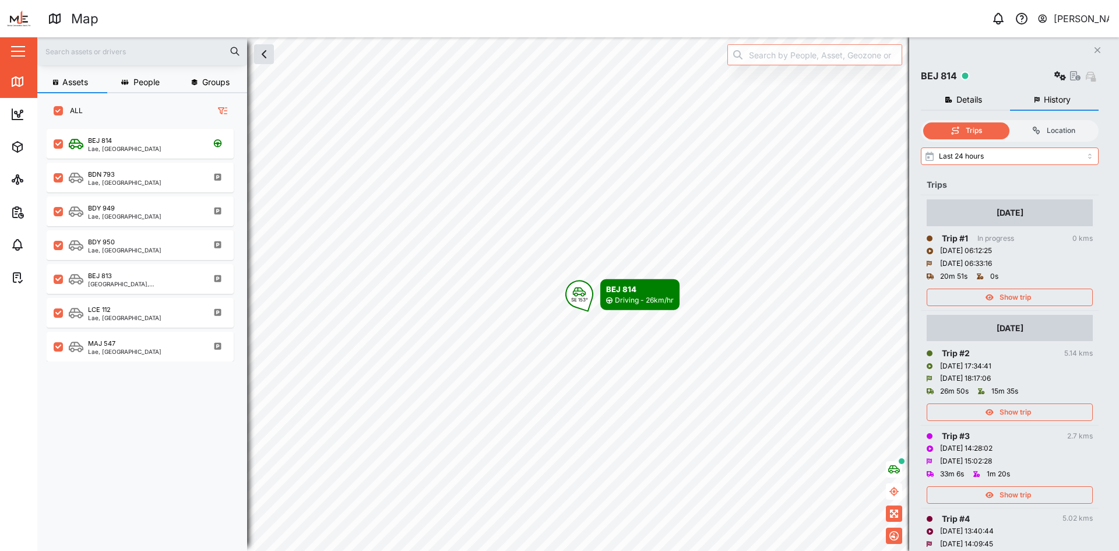
click at [983, 294] on div "Show trip" at bounding box center [1007, 297] width 151 height 16
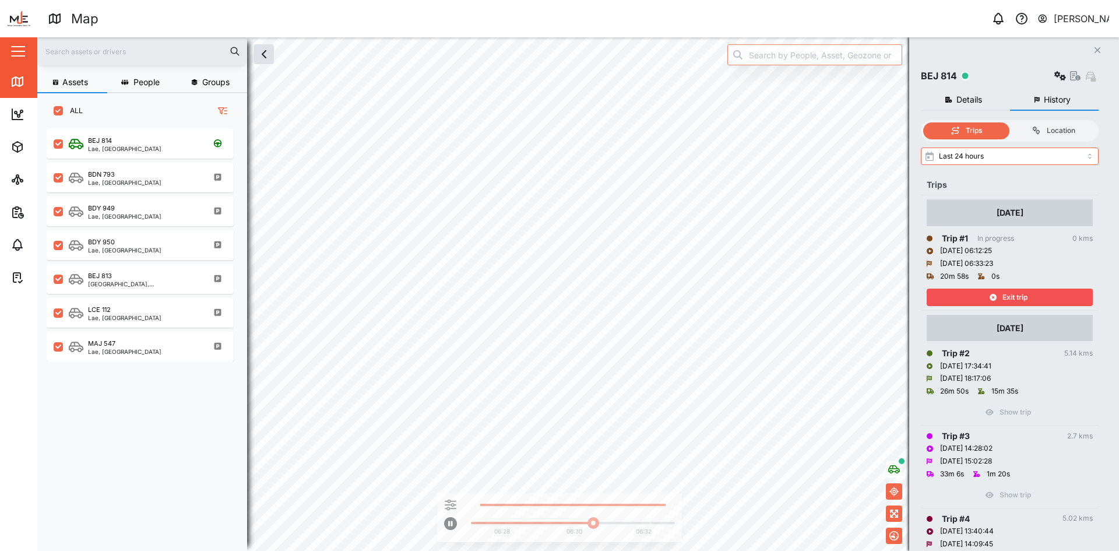
click at [1021, 301] on span "Exit trip" at bounding box center [1014, 297] width 25 height 16
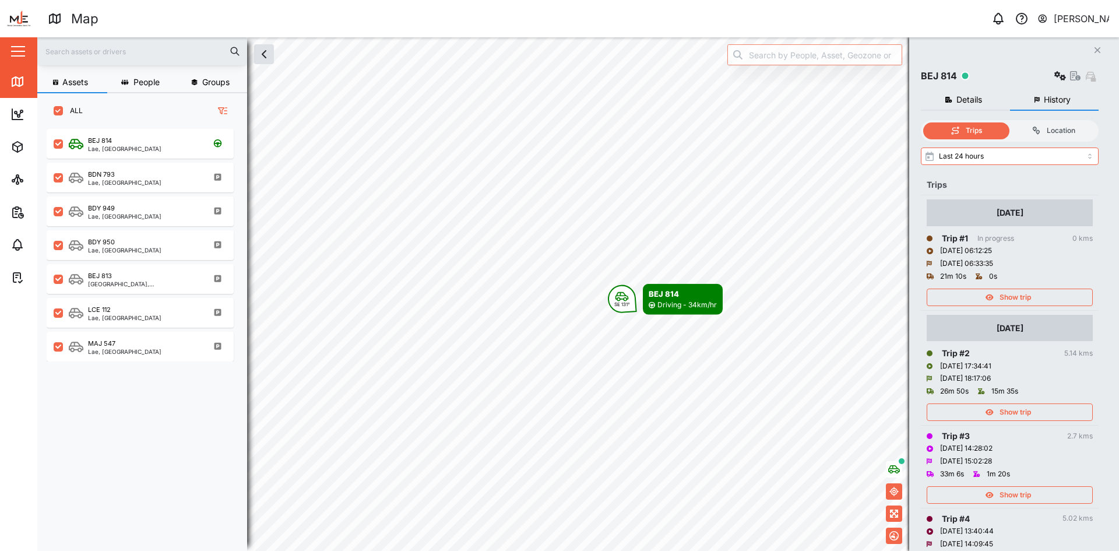
click at [973, 98] on span "Details" at bounding box center [969, 100] width 26 height 8
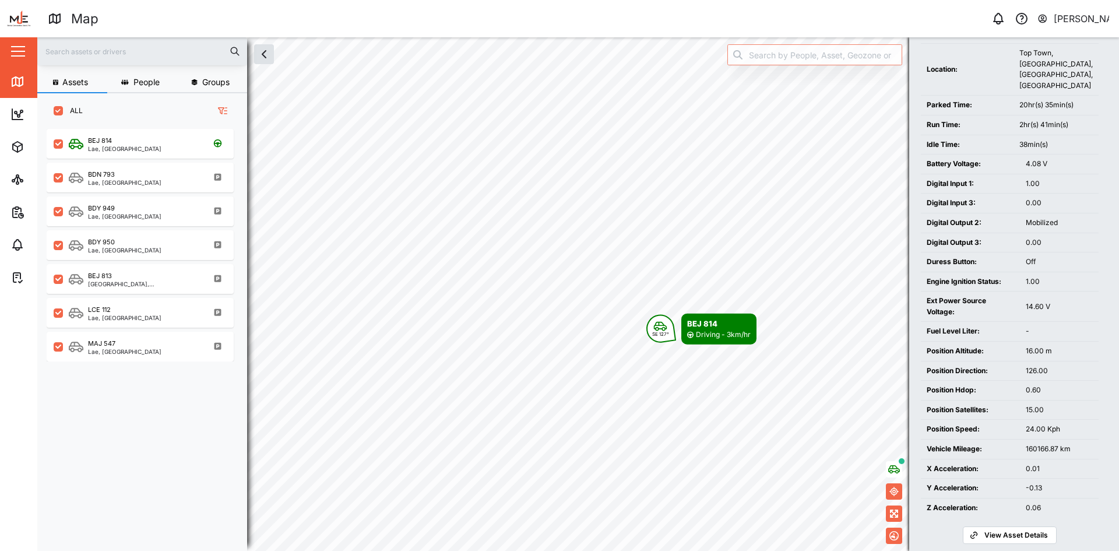
scroll to position [210, 0]
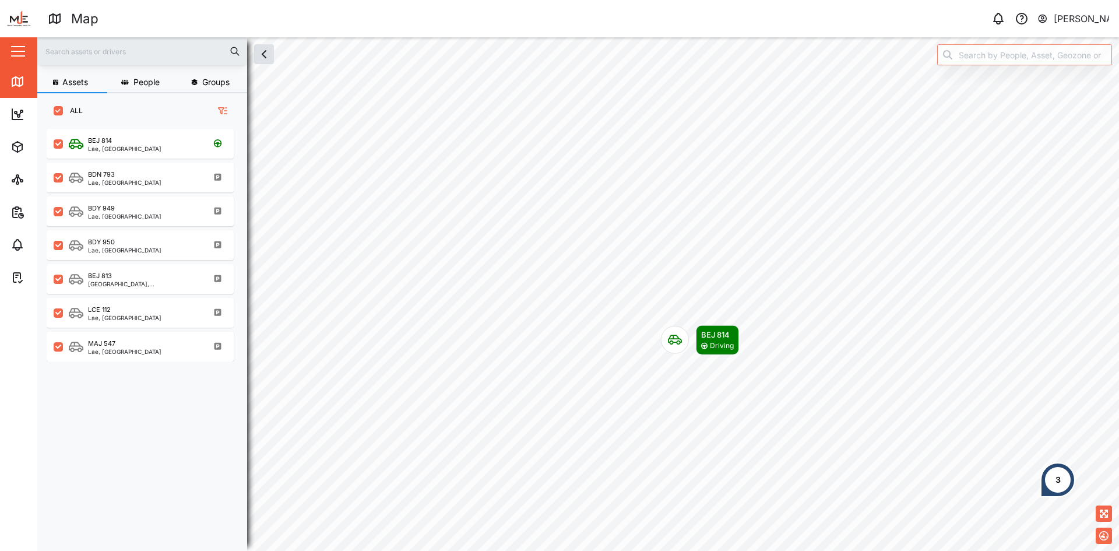
click at [1063, 17] on div "[PERSON_NAME]" at bounding box center [1081, 19] width 56 height 15
click at [7, 120] on link "Dashboard" at bounding box center [75, 114] width 151 height 33
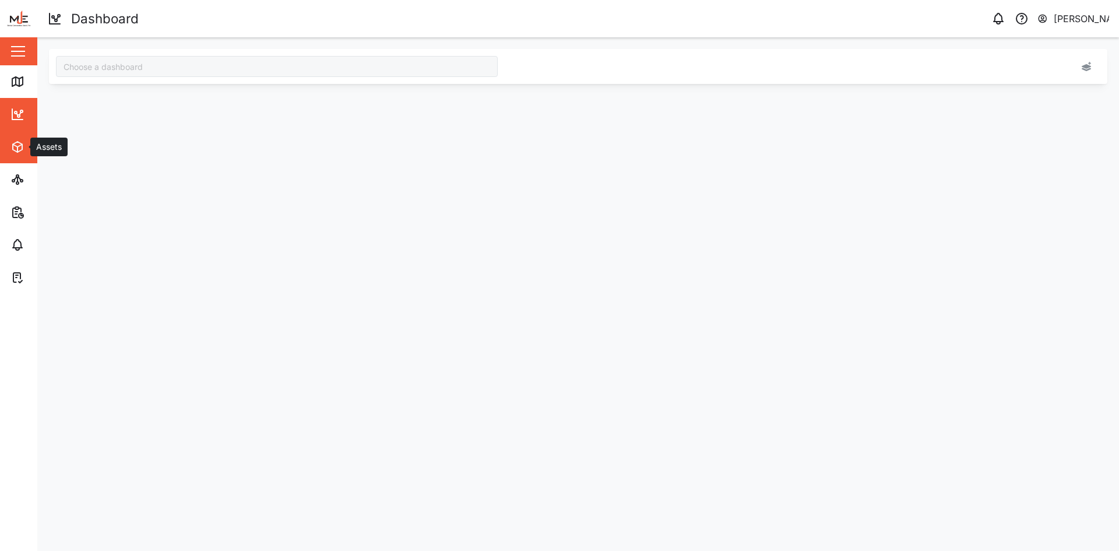
click at [17, 150] on icon "button" at bounding box center [17, 149] width 0 height 5
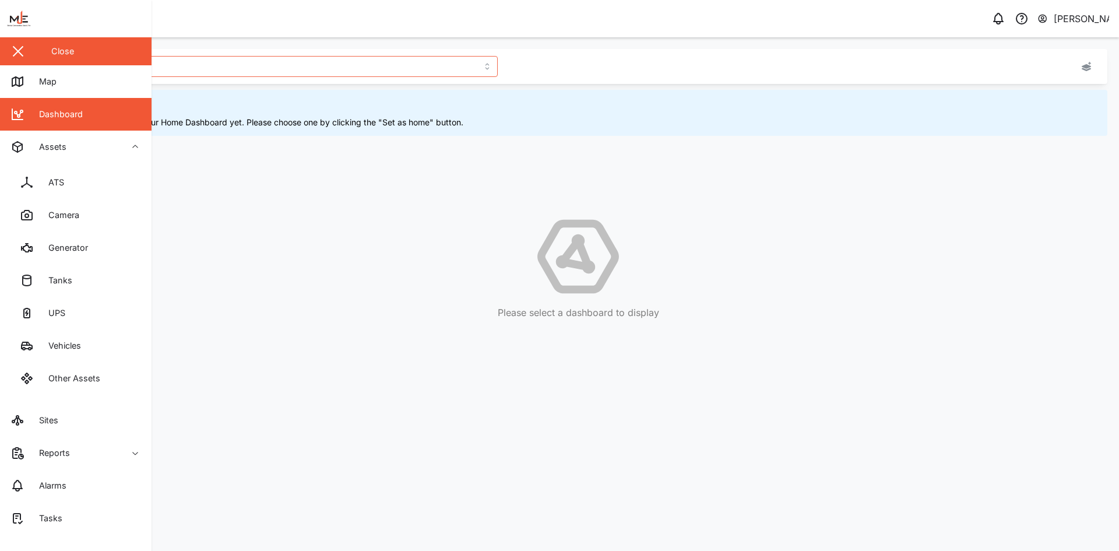
click at [263, 137] on div "Home Dashboard You haven't set your Home Dashboard yet. Please choose one by cl…" at bounding box center [578, 184] width 1058 height 271
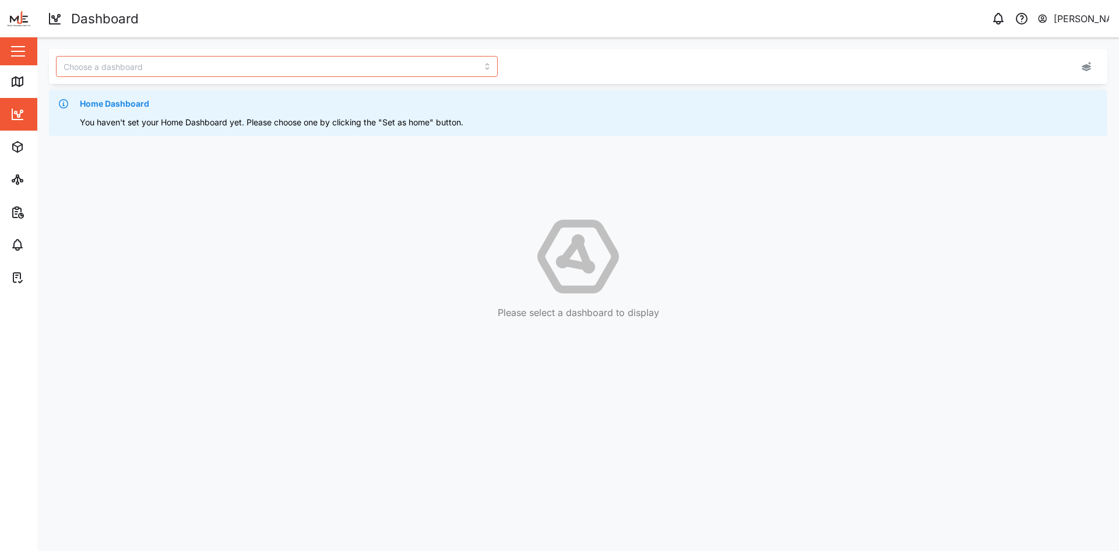
click at [15, 48] on button "button" at bounding box center [18, 51] width 20 height 20
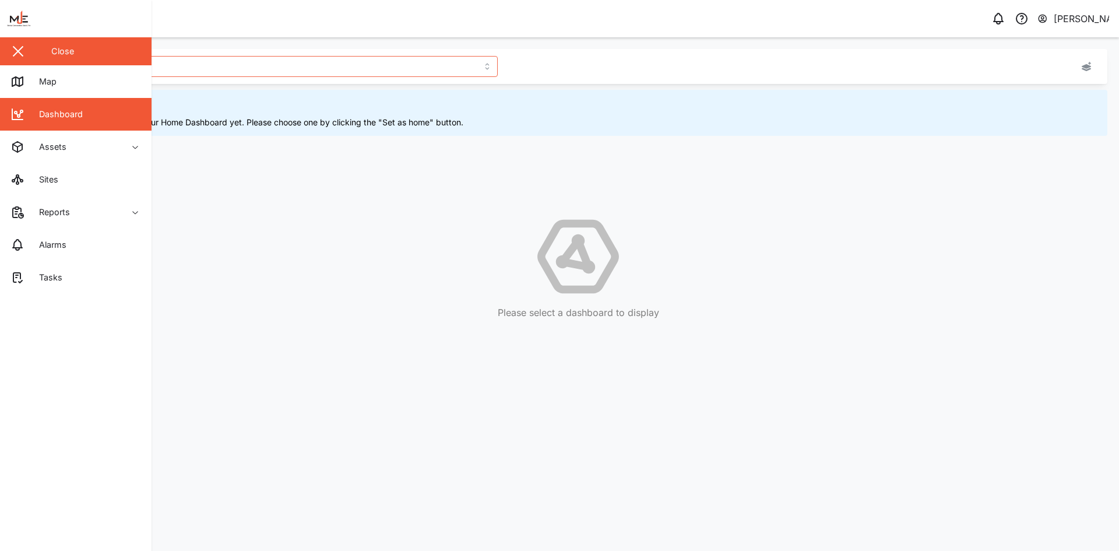
click at [58, 50] on div "Close" at bounding box center [62, 51] width 23 height 13
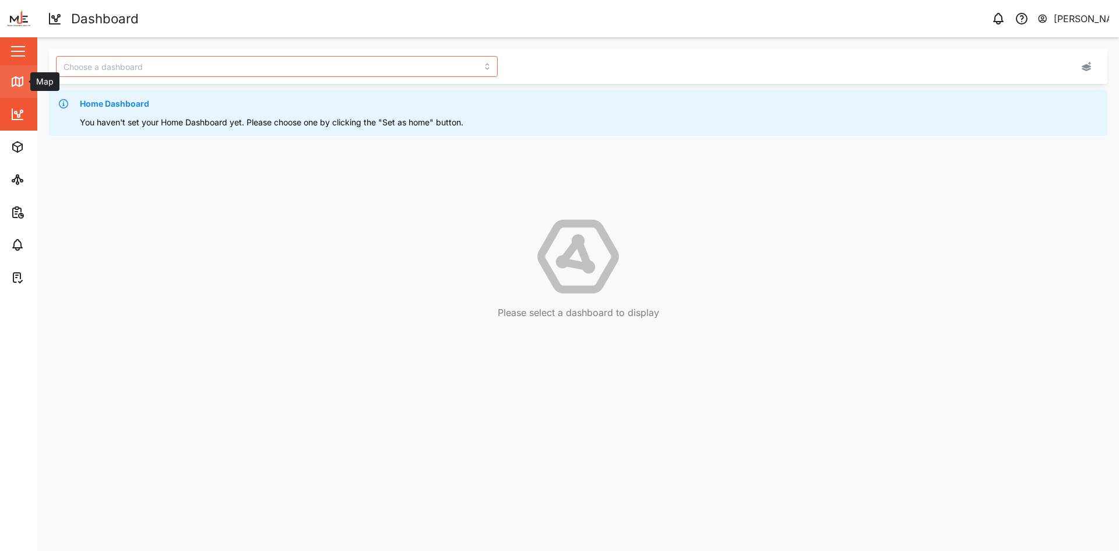
click at [18, 85] on icon at bounding box center [17, 81] width 10 height 9
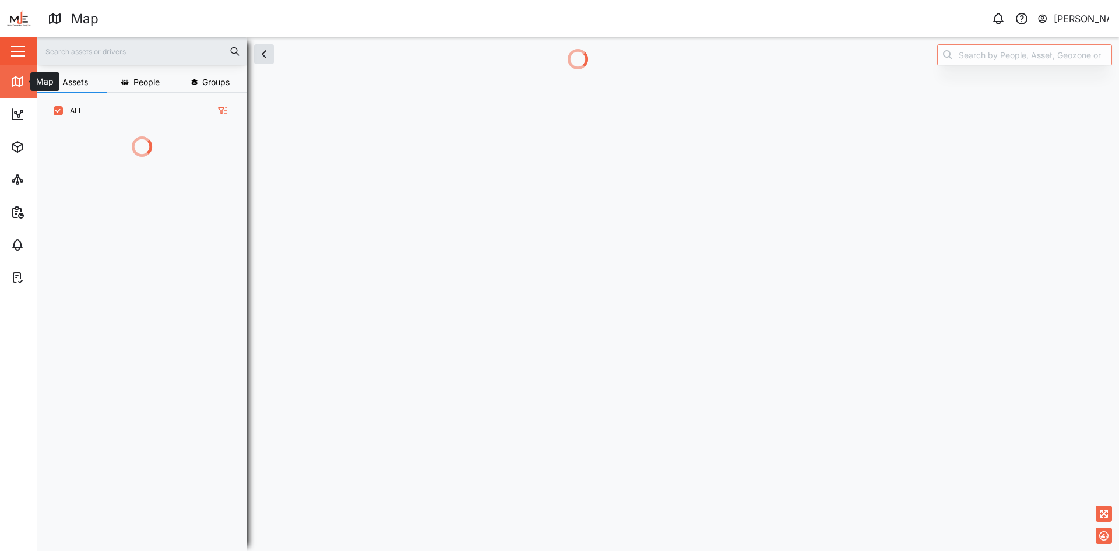
scroll to position [358, 182]
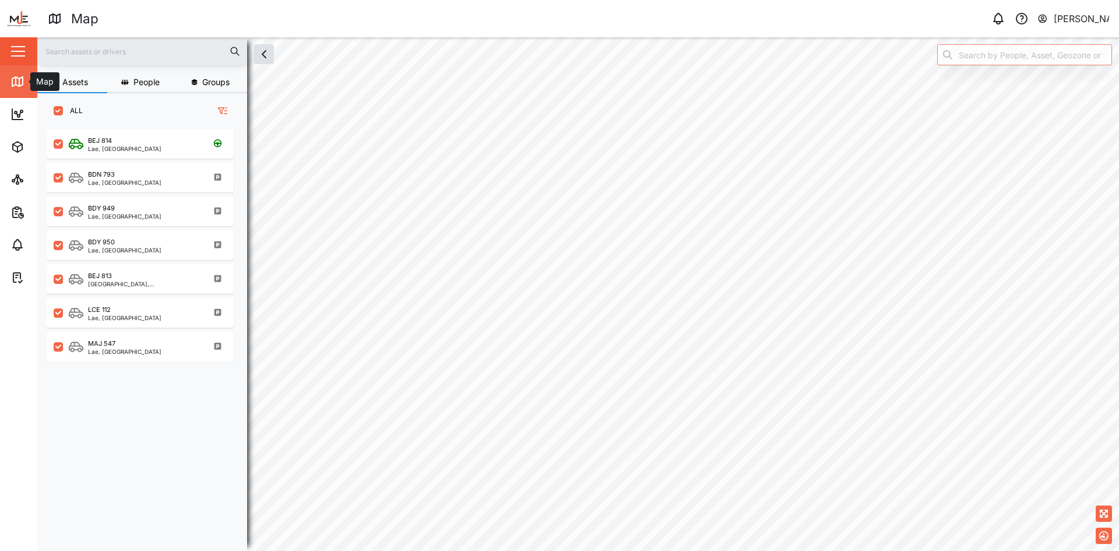
scroll to position [408, 182]
click at [16, 44] on button "button" at bounding box center [18, 51] width 20 height 20
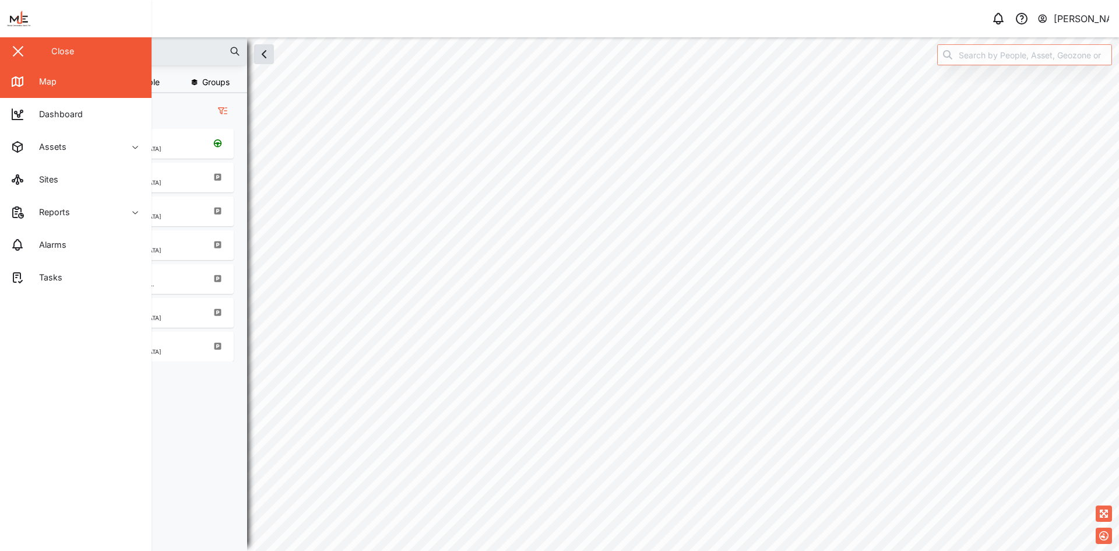
click at [56, 47] on div "Close" at bounding box center [62, 51] width 23 height 13
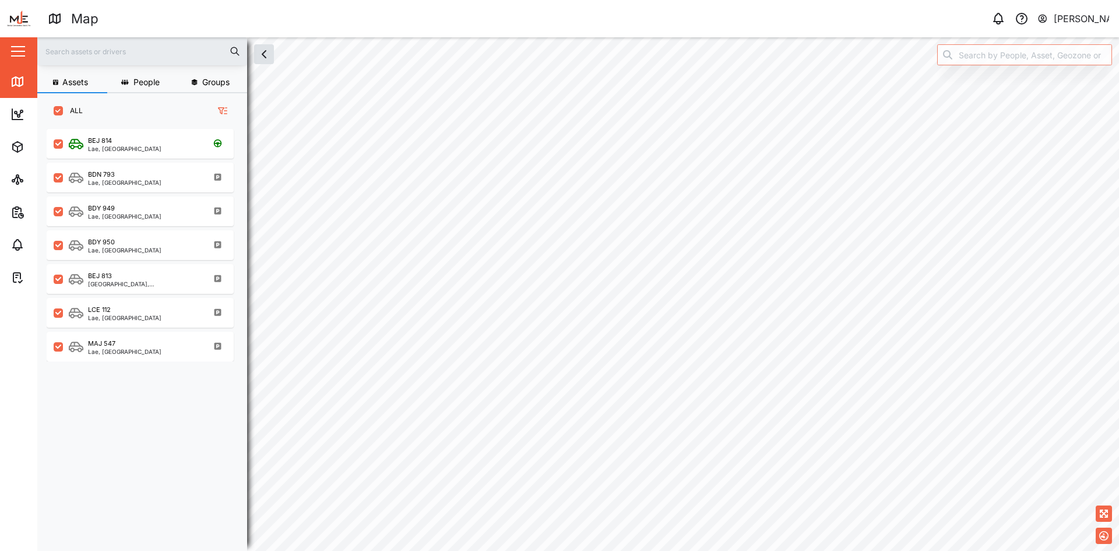
click at [1081, 17] on div "[PERSON_NAME]" at bounding box center [1081, 19] width 56 height 15
click at [997, 76] on div "Sign Out" at bounding box center [1036, 75] width 126 height 14
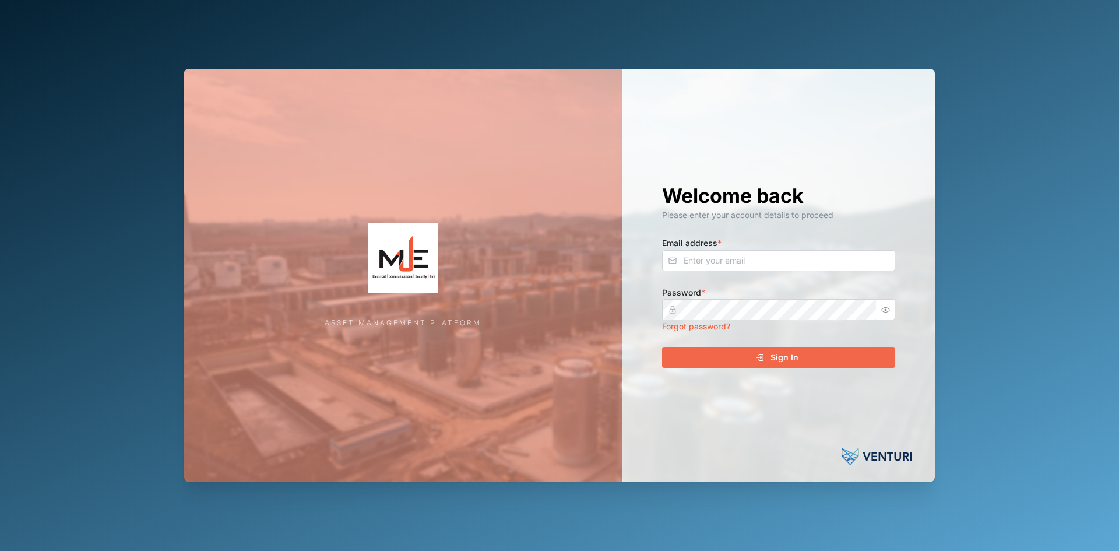
drag, startPoint x: 1108, startPoint y: 0, endPoint x: 880, endPoint y: 25, distance: 229.2
click at [880, 25] on div "Asset Management Platform Welcome back Please enter your account details to pro…" at bounding box center [559, 275] width 769 height 551
click at [725, 259] on input "Email address *" at bounding box center [778, 260] width 233 height 21
type input "[EMAIL_ADDRESS][DOMAIN_NAME]"
click at [785, 359] on span "Sign In" at bounding box center [784, 357] width 28 height 20
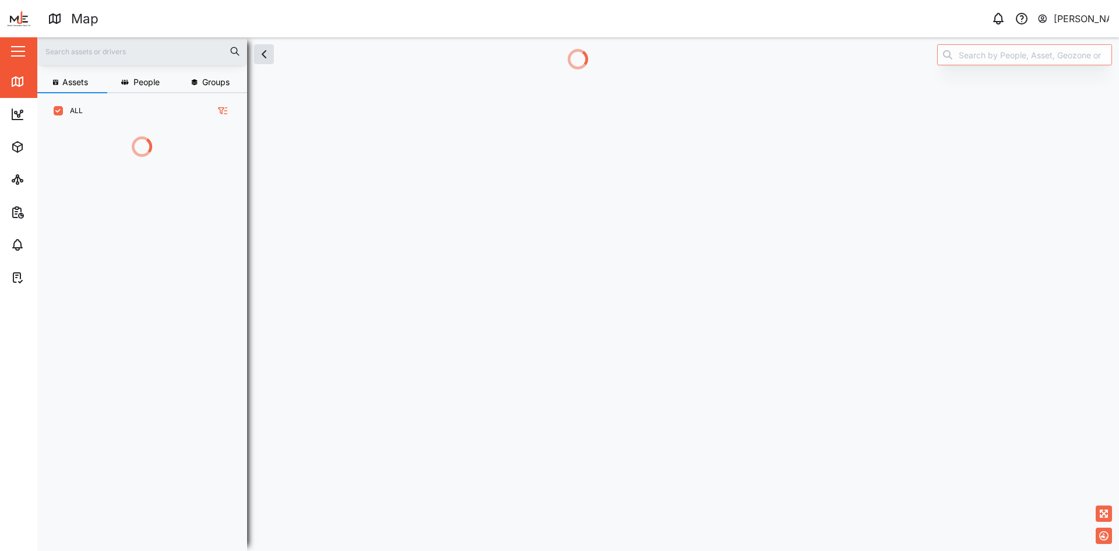
scroll to position [358, 182]
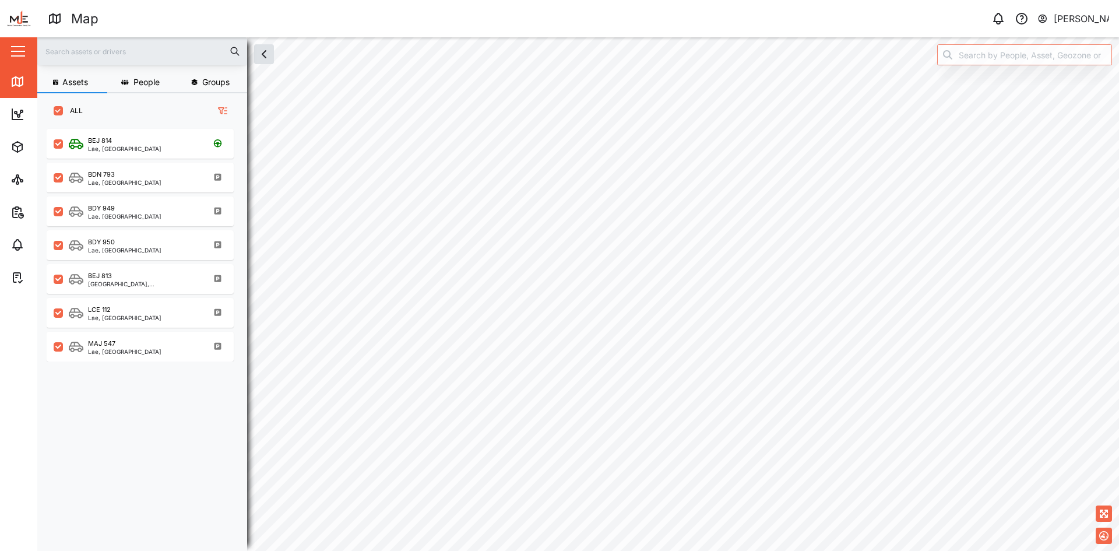
click at [1071, 17] on div "[PERSON_NAME]" at bounding box center [1081, 19] width 56 height 15
click at [999, 79] on div "Sign Out" at bounding box center [1036, 75] width 126 height 14
